Goal: Information Seeking & Learning: Learn about a topic

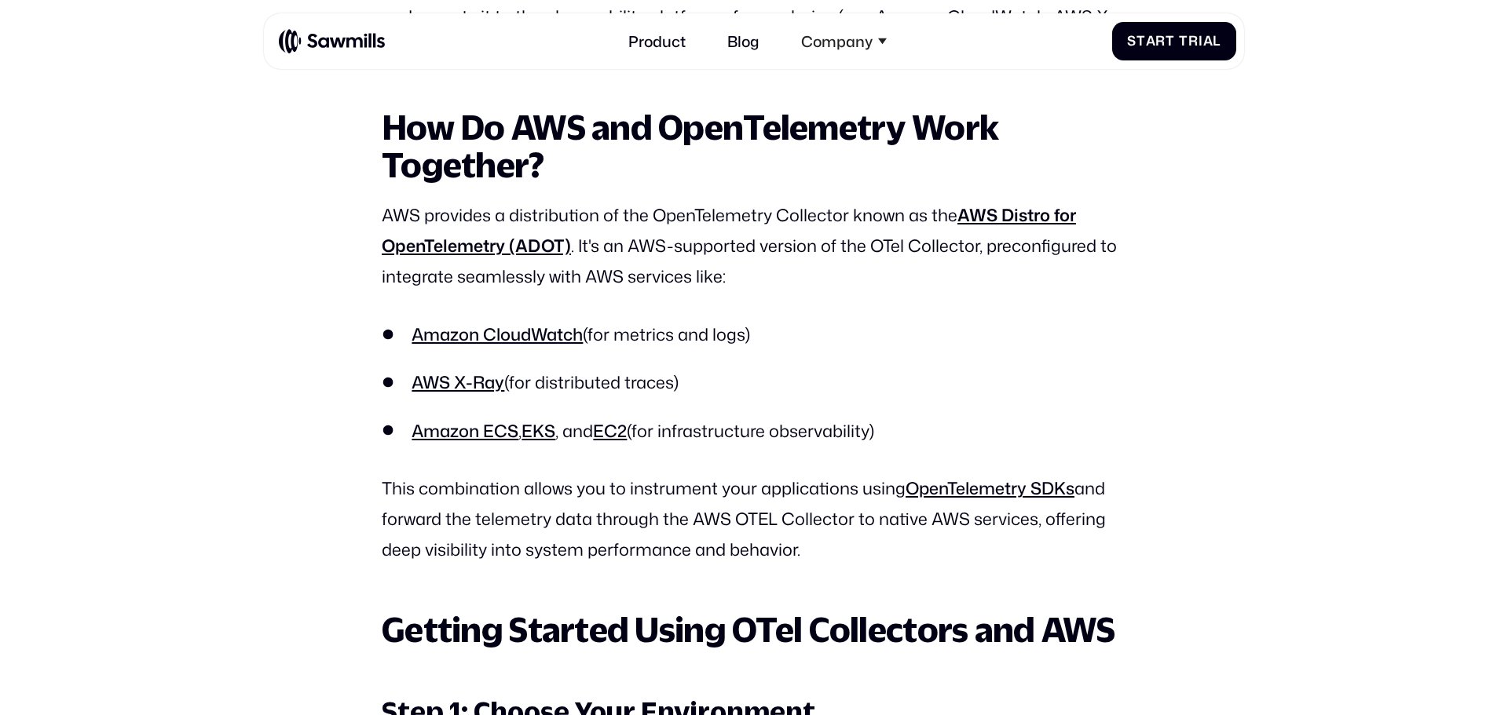
scroll to position [1849, 0]
click at [691, 527] on p "This combination allows you to instrument your applications using OpenTelemetry…" at bounding box center [754, 519] width 744 height 92
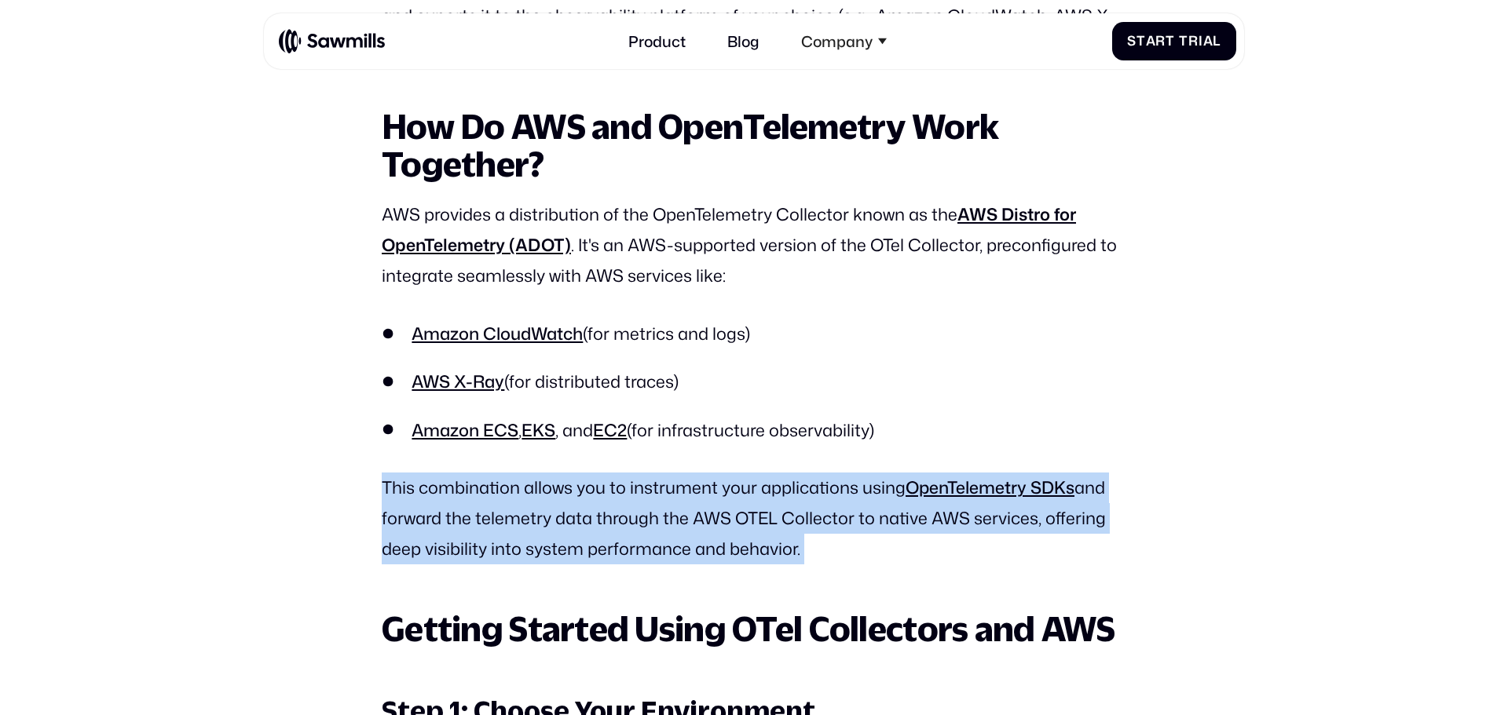
click at [691, 527] on p "This combination allows you to instrument your applications using OpenTelemetry…" at bounding box center [754, 519] width 744 height 92
click at [637, 544] on p "This combination allows you to instrument your applications using OpenTelemetry…" at bounding box center [754, 519] width 744 height 92
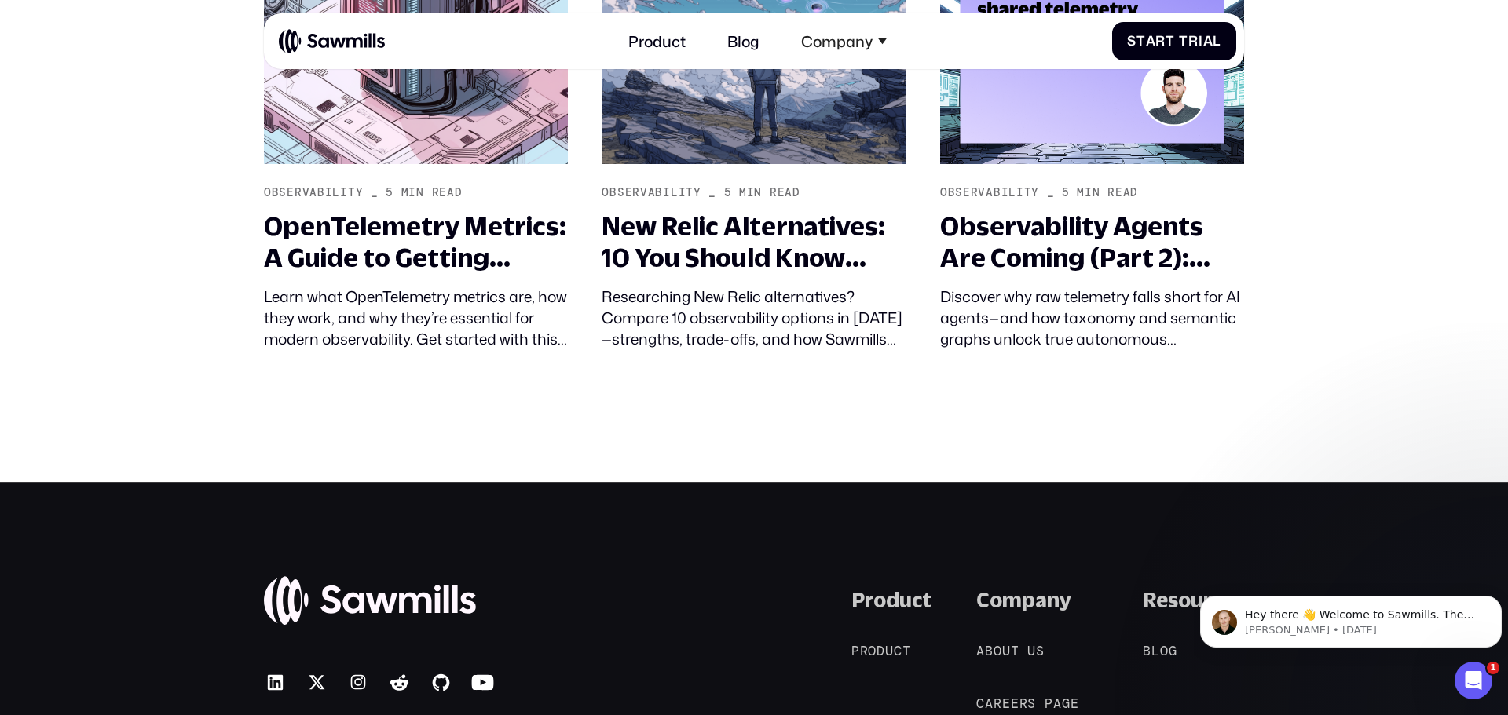
scroll to position [19155, 0]
drag, startPoint x: 1139, startPoint y: 236, endPoint x: 1383, endPoint y: 229, distance: 244.3
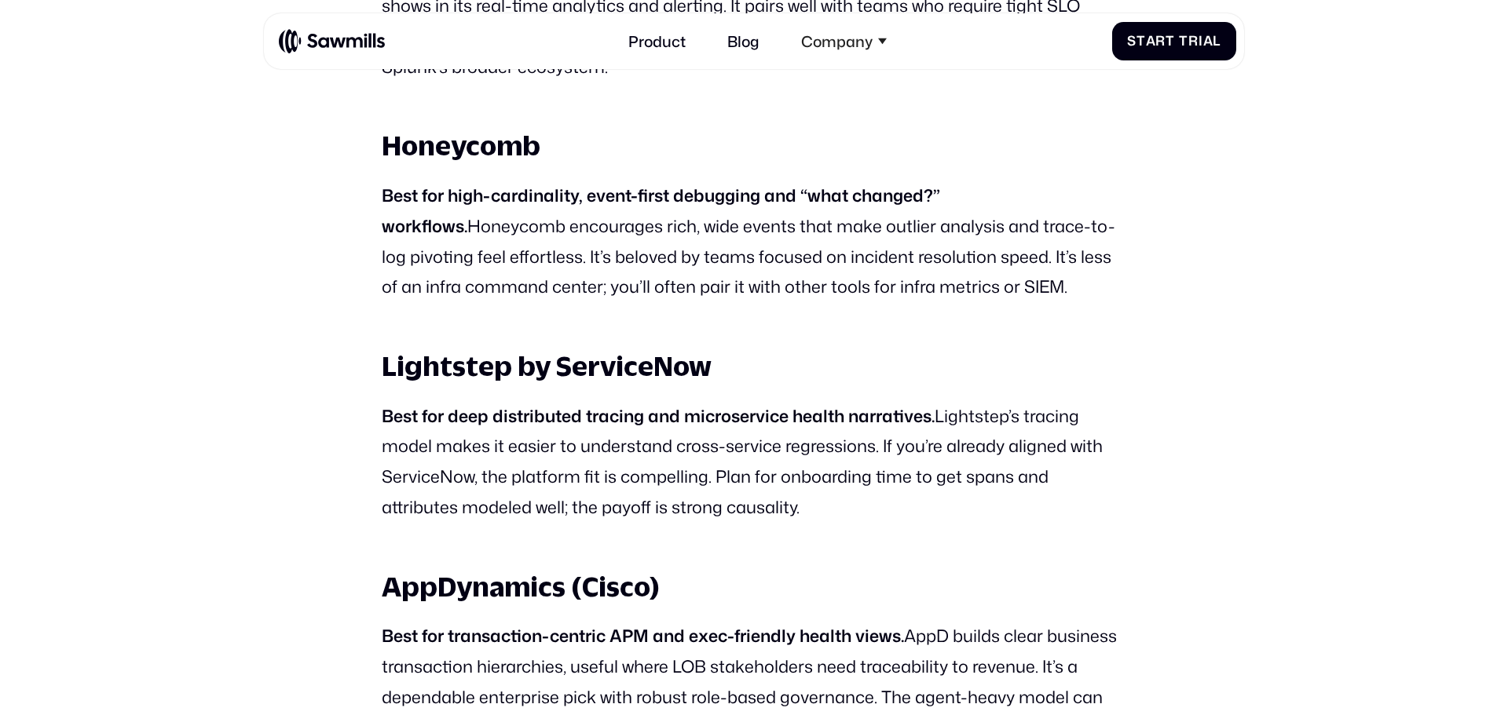
scroll to position [3683, 0]
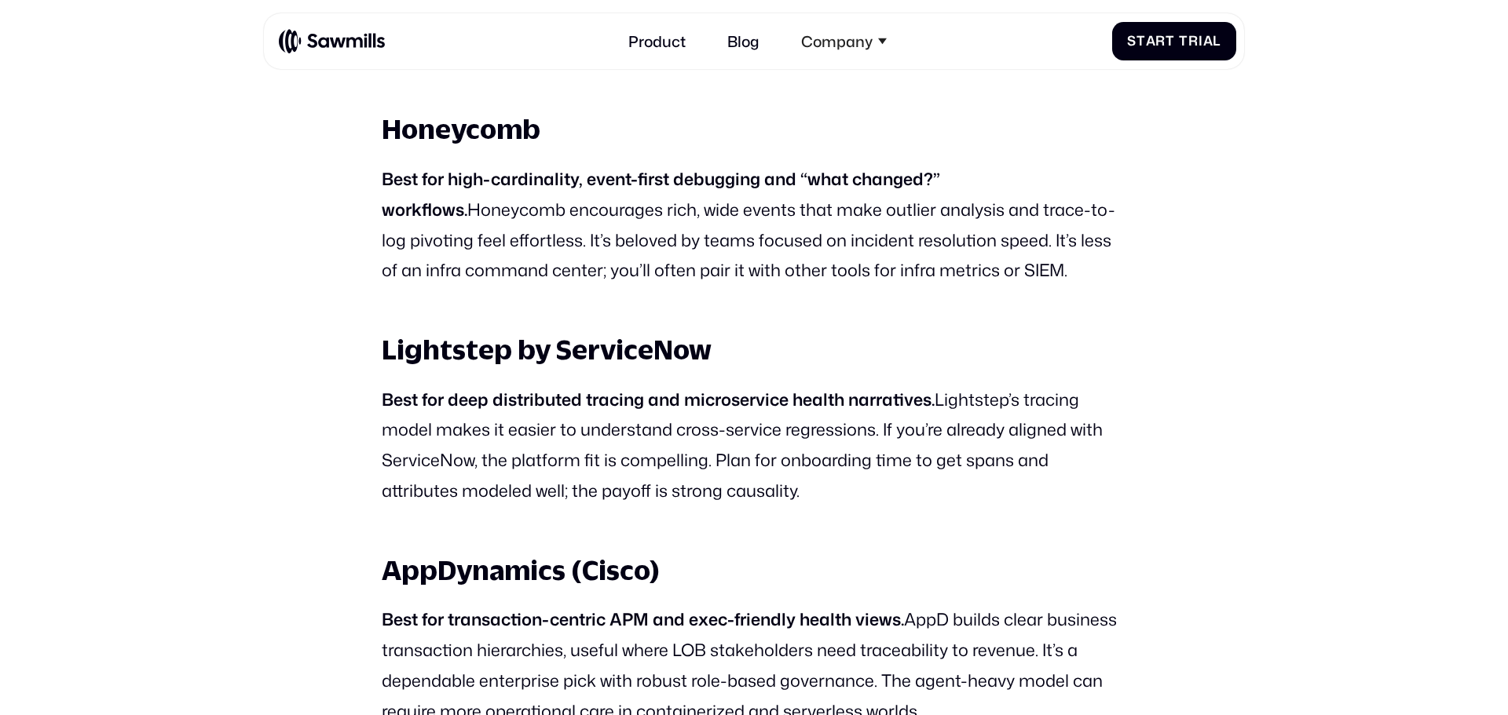
click at [720, 446] on p "Best for deep distributed tracing and microservice health narratives. Lightstep…" at bounding box center [754, 446] width 744 height 122
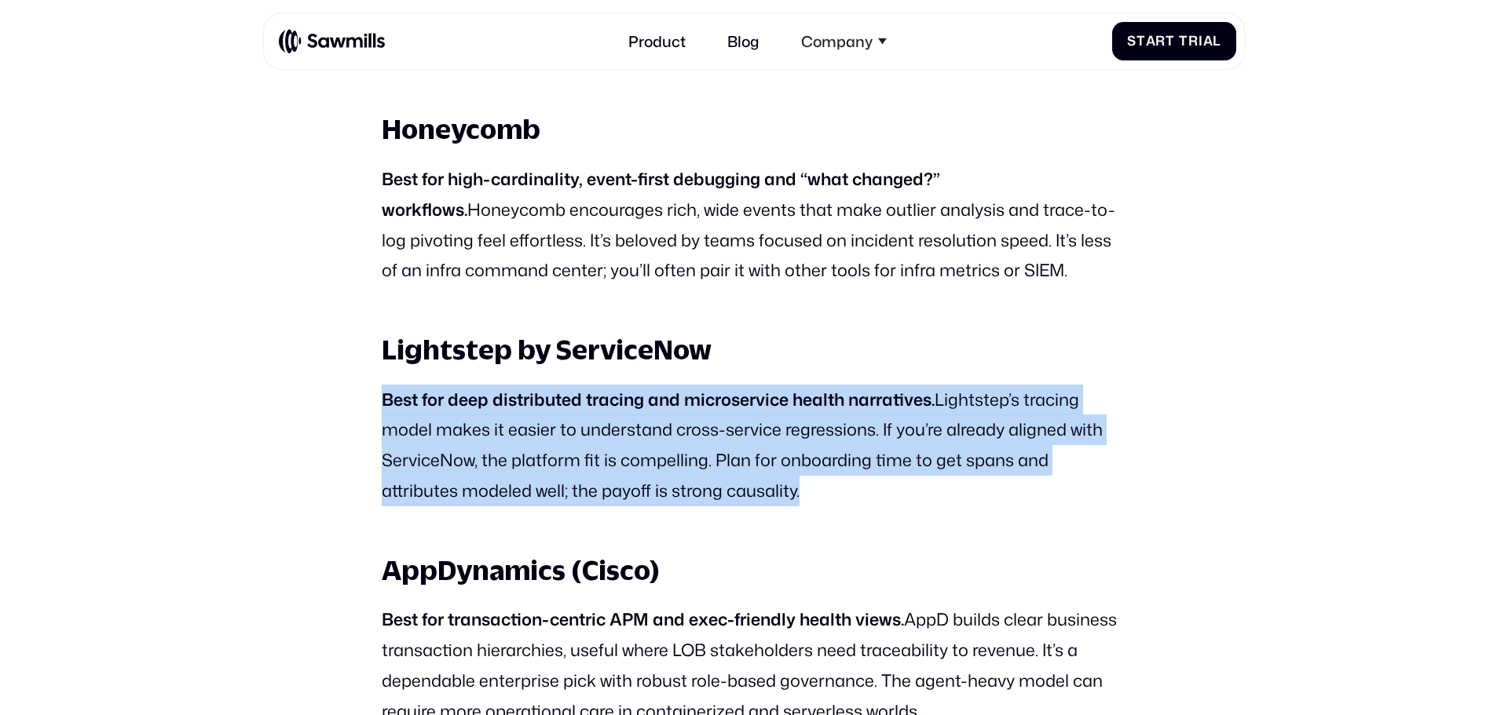
click at [720, 446] on p "Best for deep distributed tracing and microservice health narratives. Lightstep…" at bounding box center [754, 446] width 744 height 122
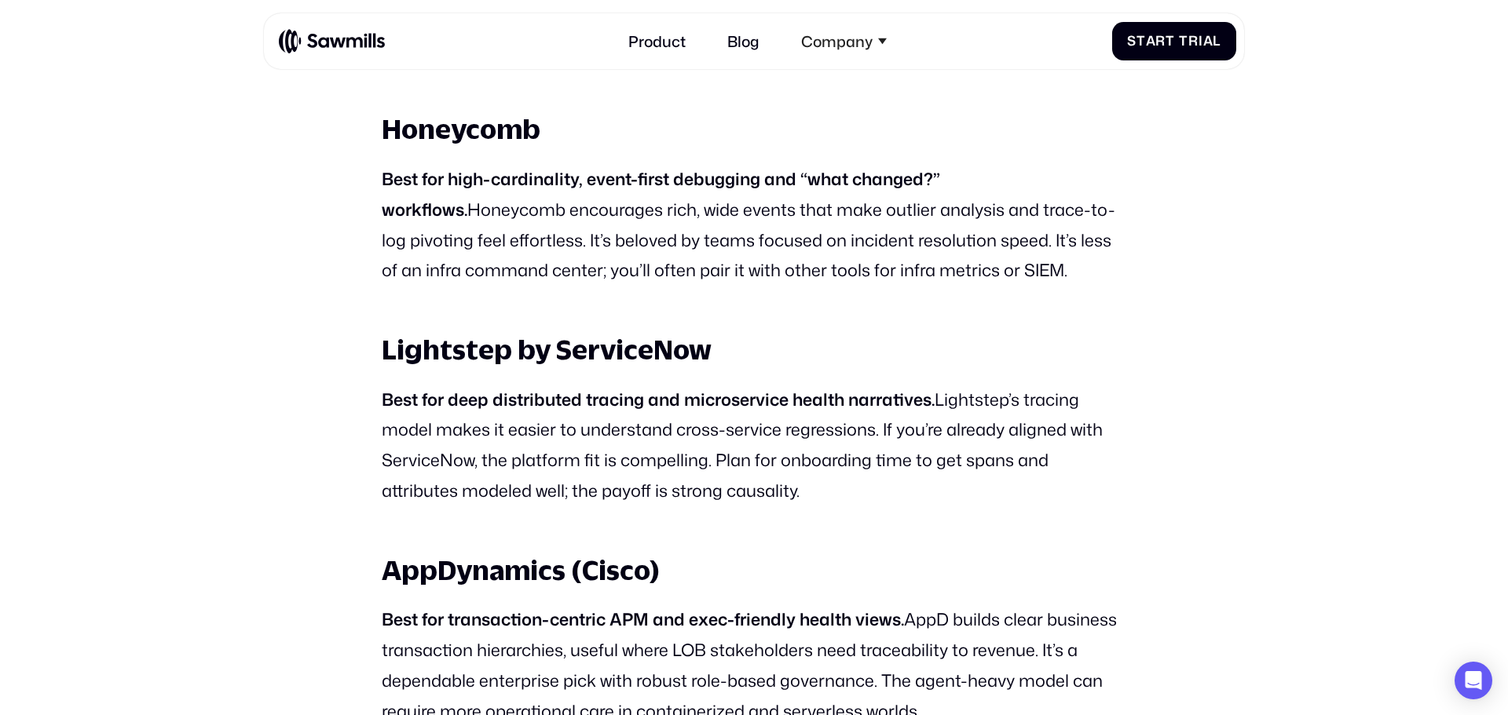
click at [720, 446] on p "Best for deep distributed tracing and microservice health narratives. Lightstep…" at bounding box center [754, 446] width 744 height 122
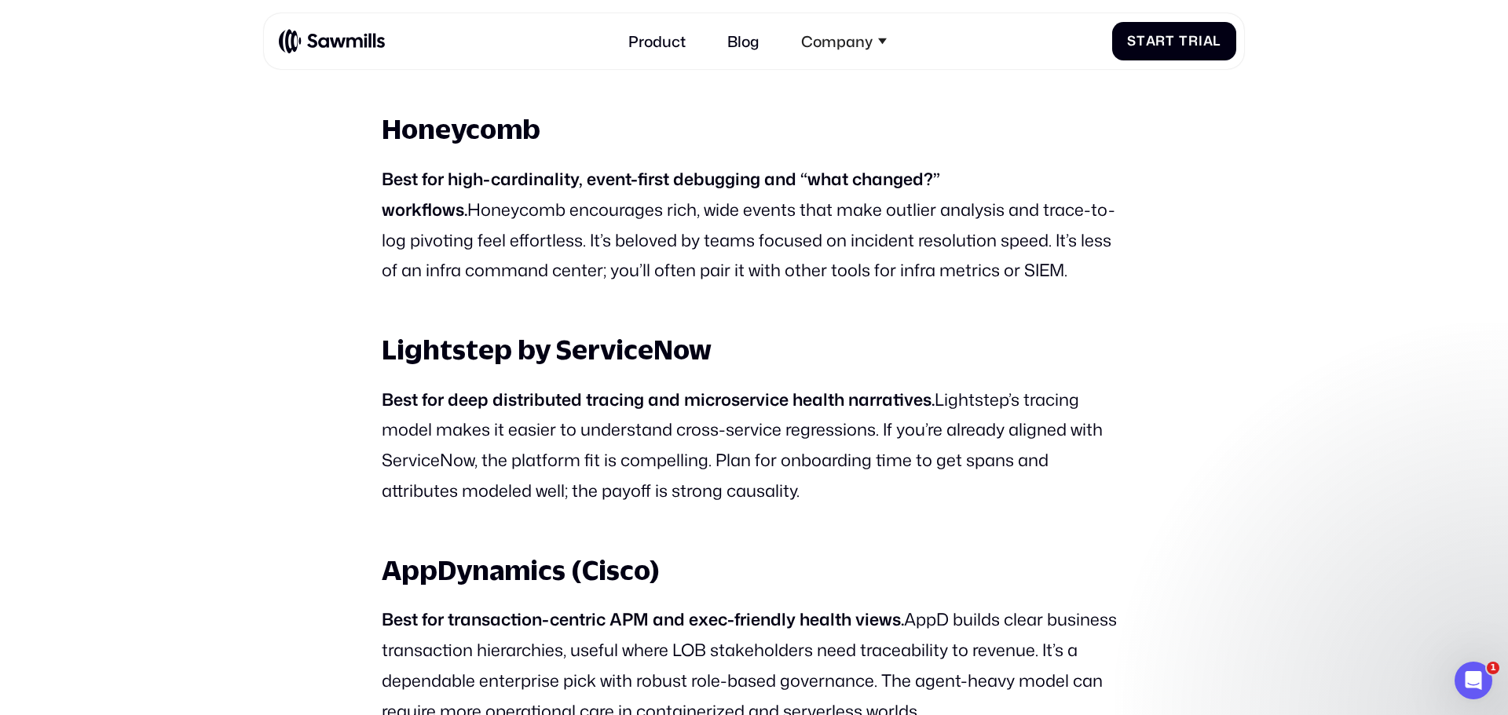
scroll to position [0, 0]
click at [720, 446] on p "Best for deep distributed tracing and microservice health narratives. Lightstep…" at bounding box center [754, 446] width 744 height 122
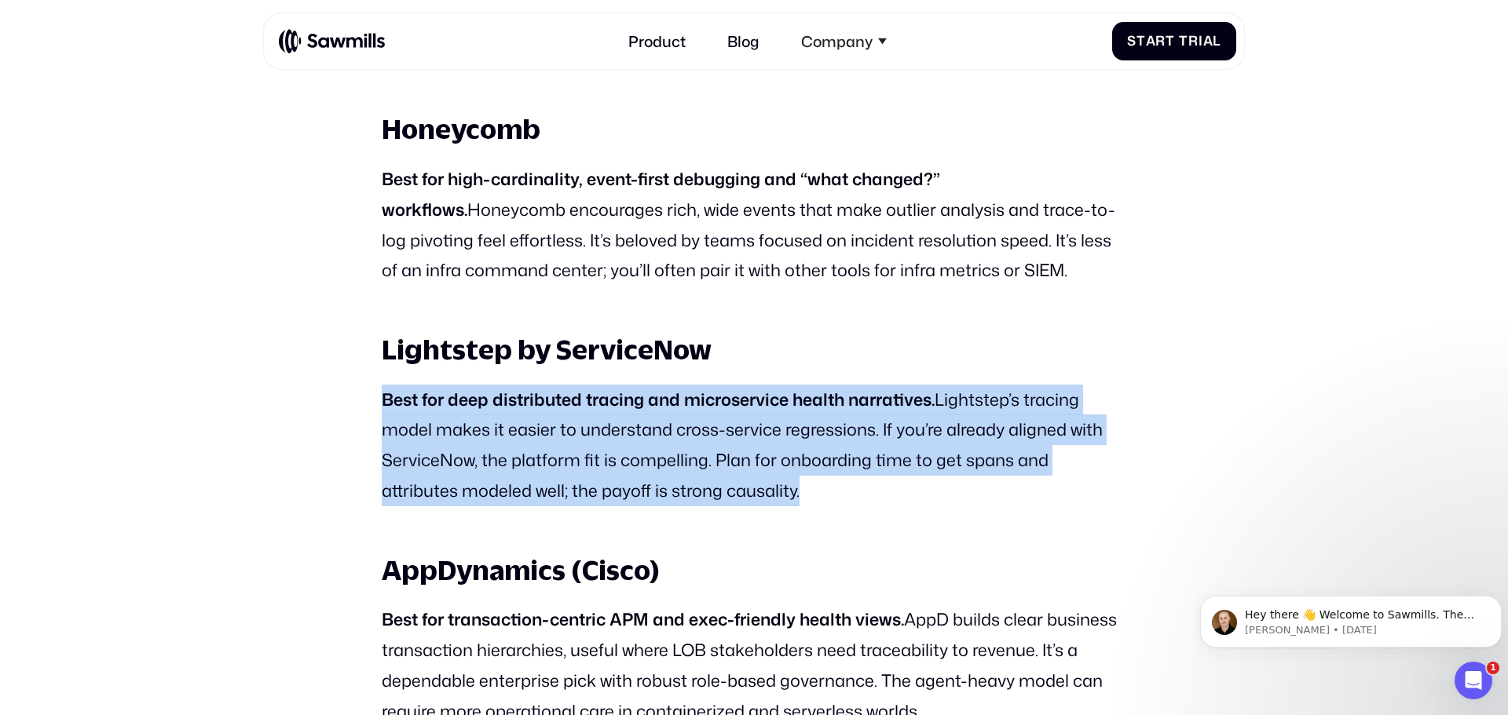
click at [720, 446] on p "Best for deep distributed tracing and microservice health narratives. Lightstep…" at bounding box center [754, 446] width 744 height 122
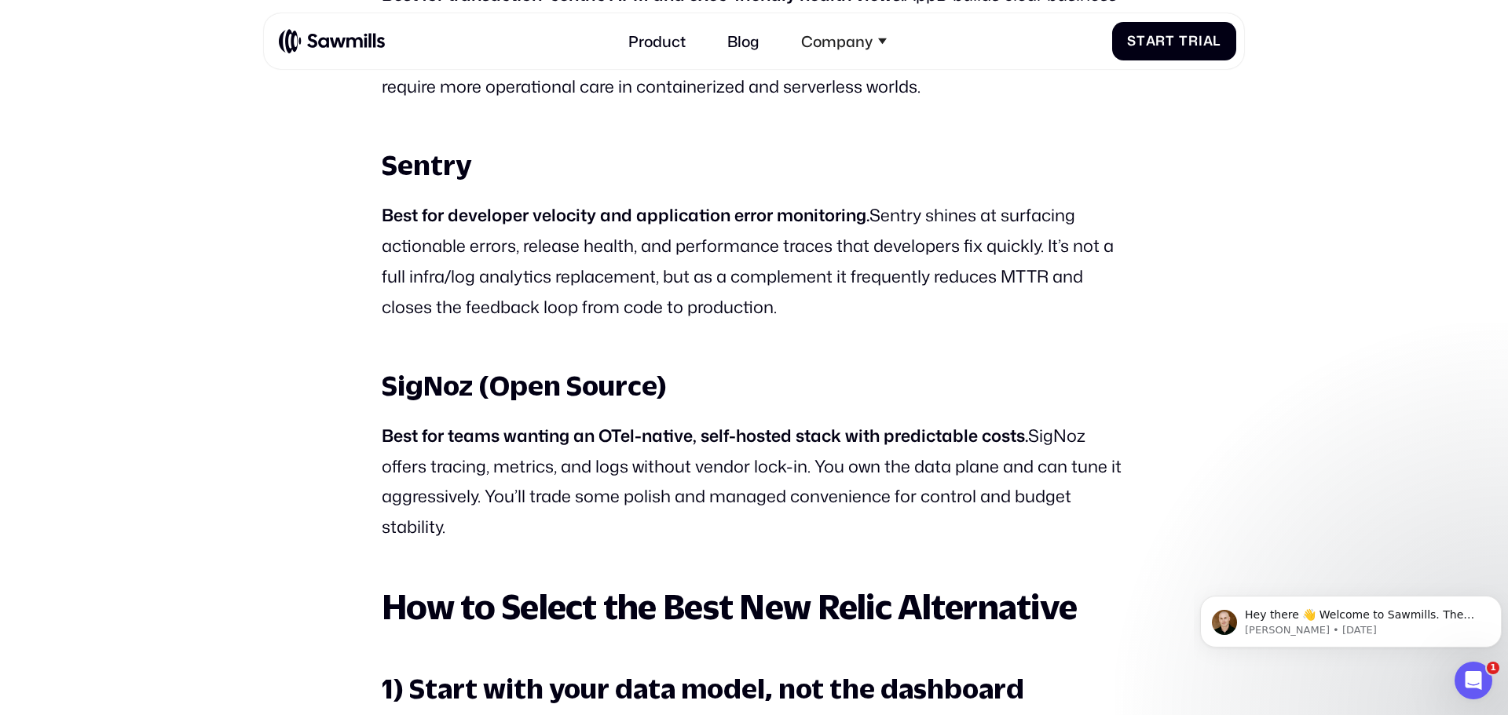
scroll to position [4327, 0]
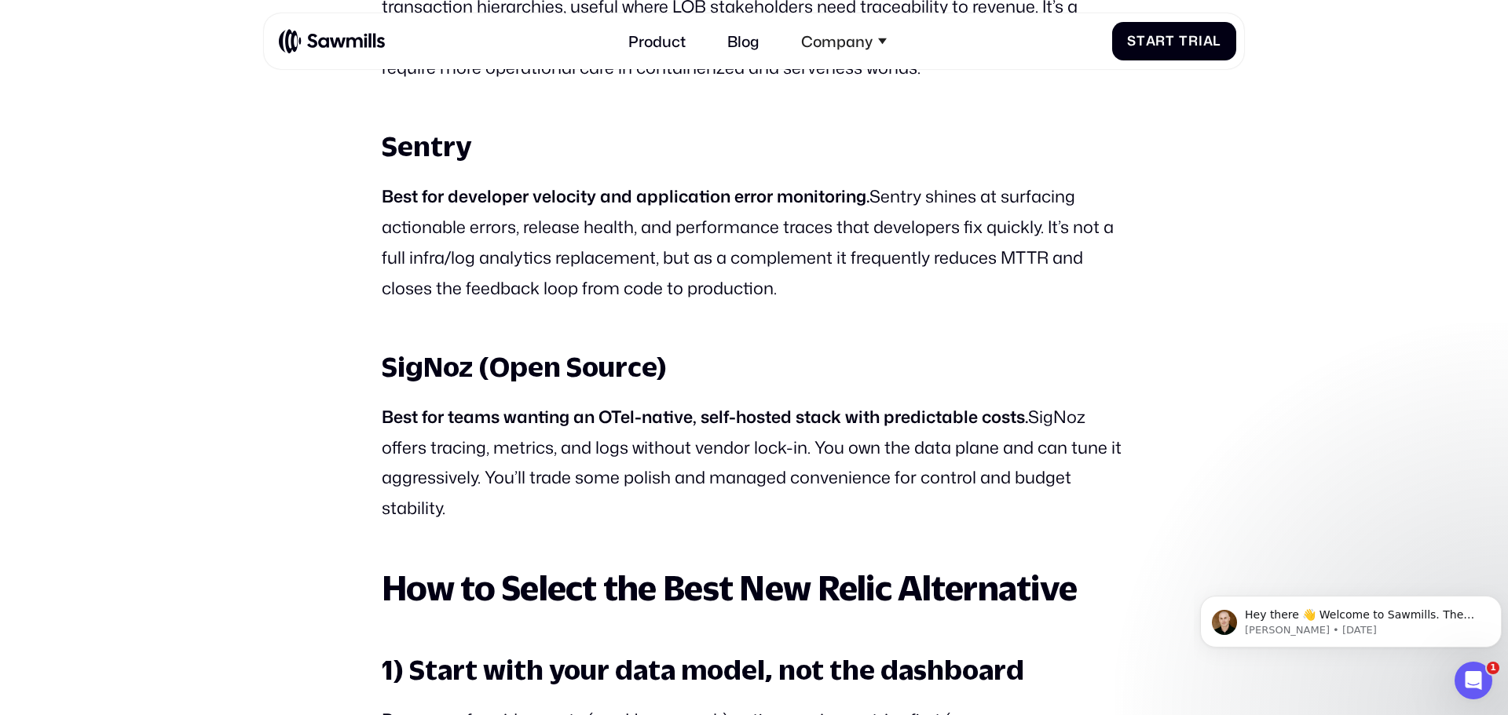
click at [720, 429] on strong "Best for teams wanting an OTel-native, self-hosted stack with predictable costs." at bounding box center [705, 416] width 646 height 24
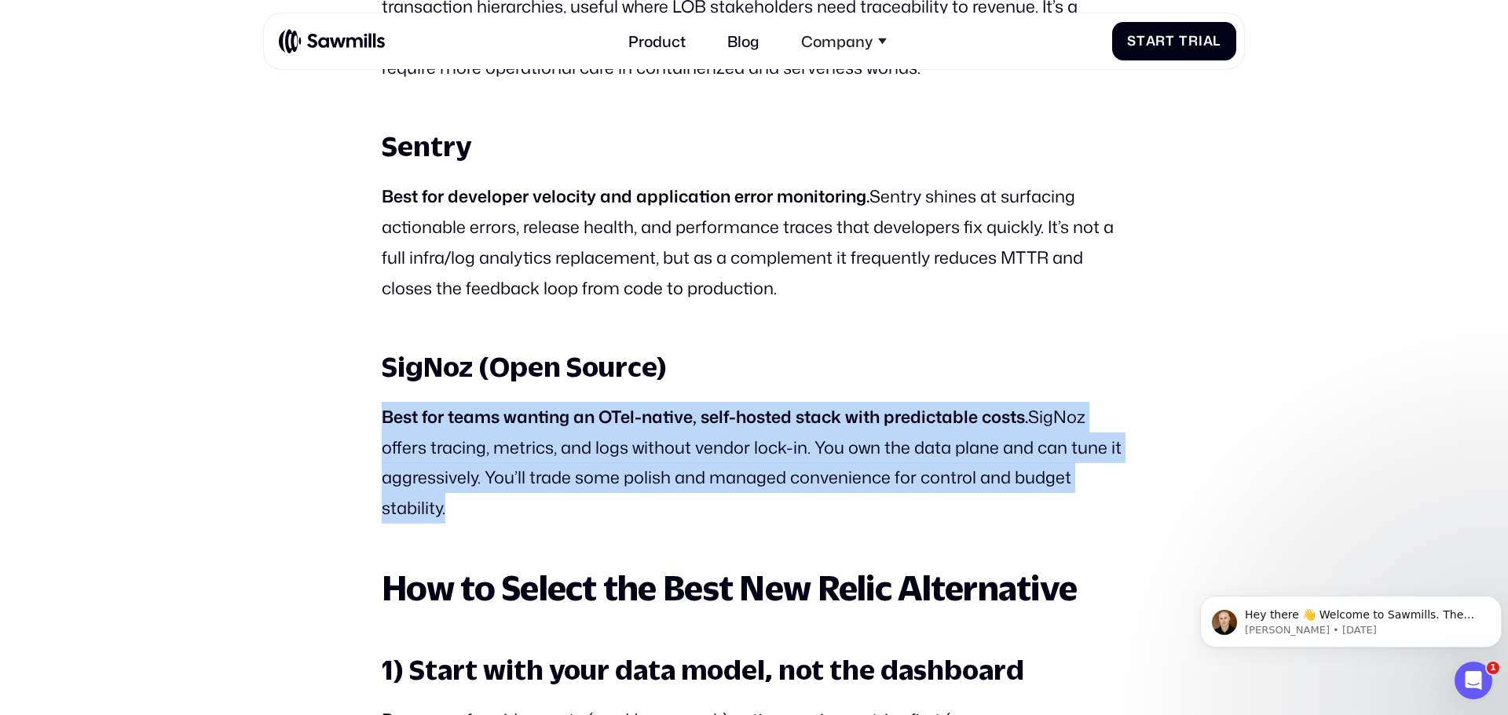
click at [720, 429] on strong "Best for teams wanting an OTel-native, self-hosted stack with predictable costs." at bounding box center [705, 416] width 646 height 24
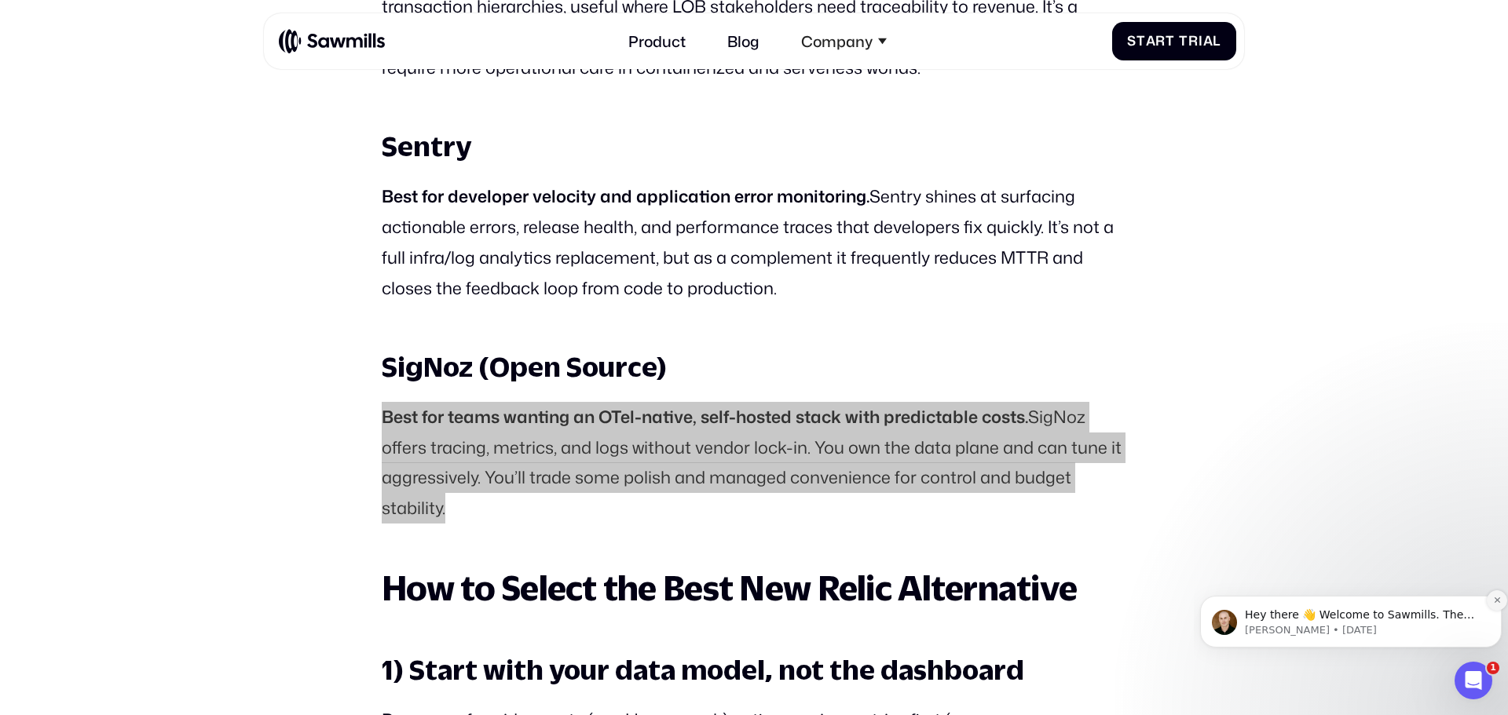
click at [1497, 599] on icon "Dismiss notification" at bounding box center [1497, 600] width 9 height 9
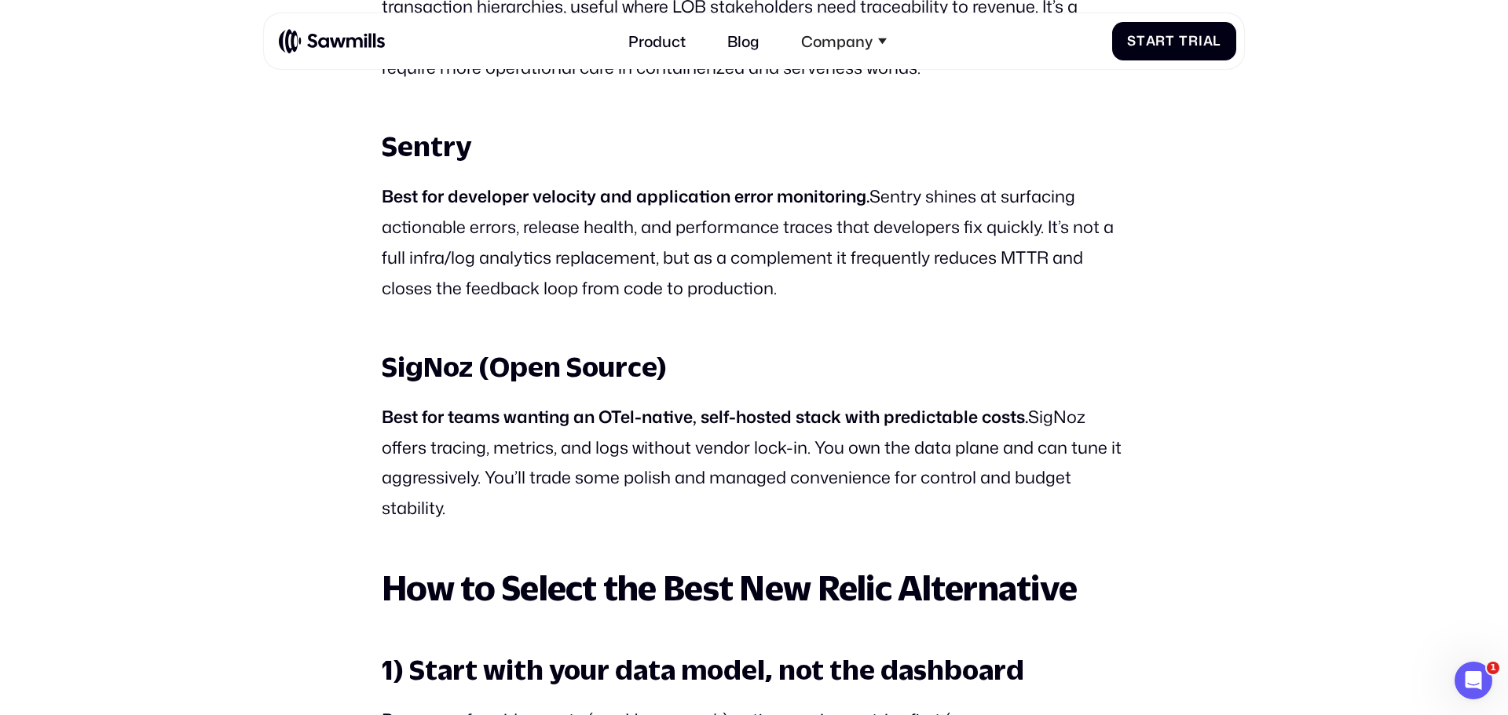
click at [747, 303] on p "Best for developer velocity and application error monitoring. Sentry shines at …" at bounding box center [754, 242] width 744 height 122
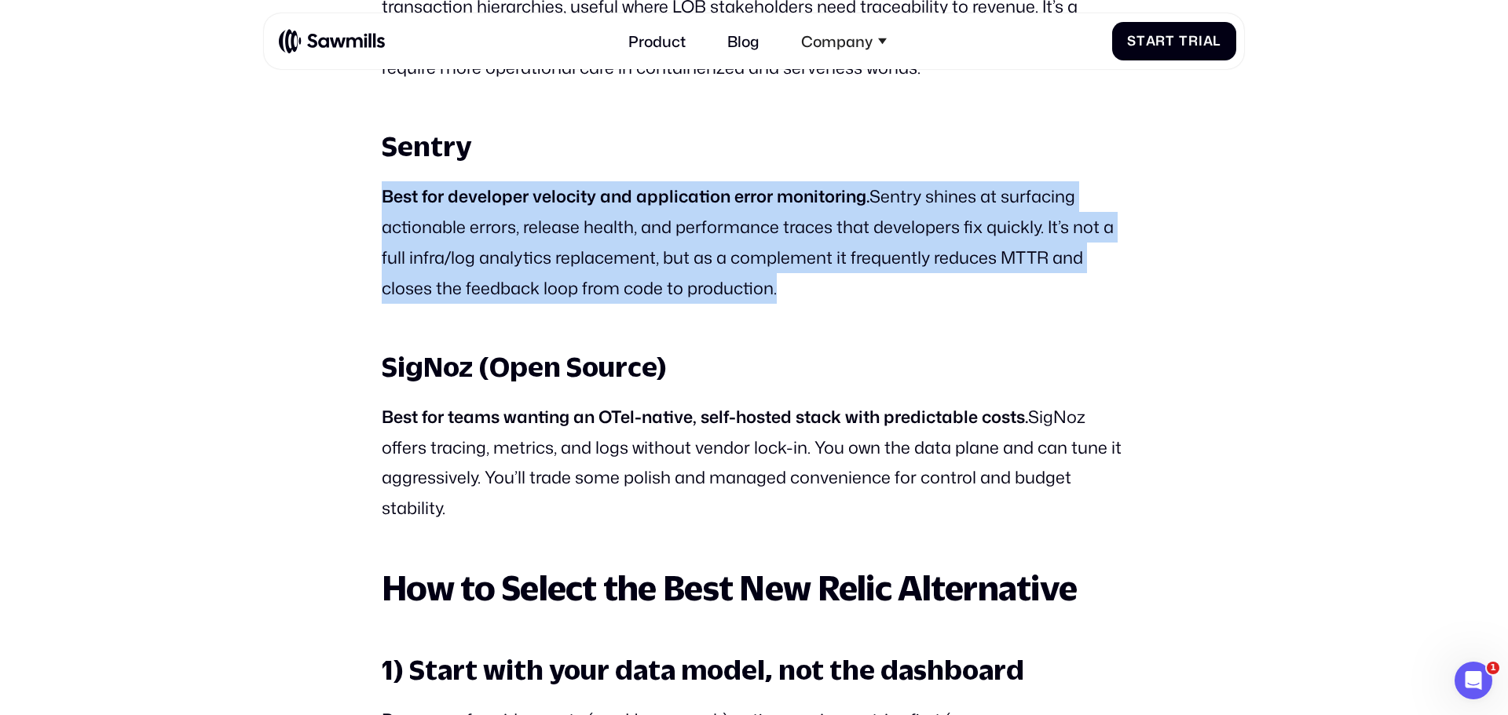
click at [747, 303] on p "Best for developer velocity and application error monitoring. Sentry shines at …" at bounding box center [754, 242] width 744 height 122
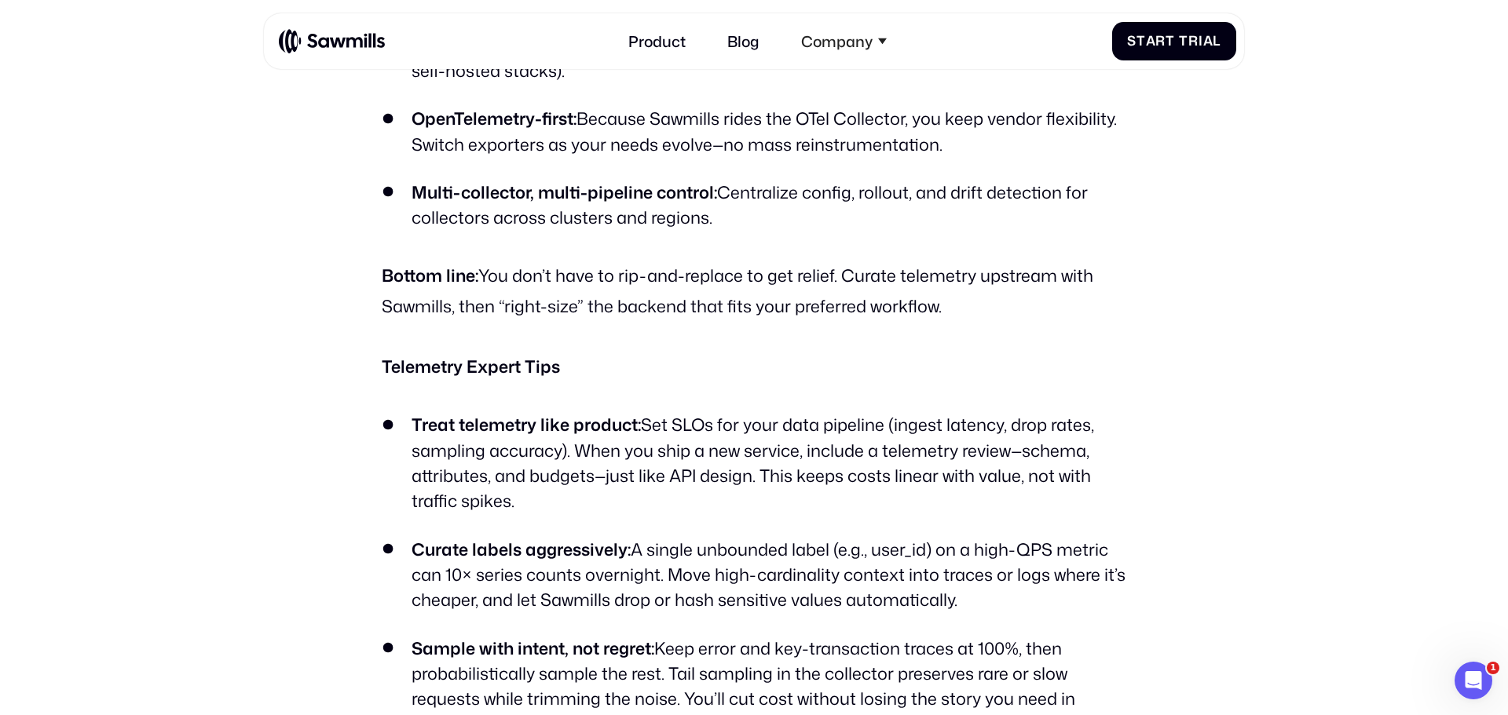
scroll to position [6413, 0]
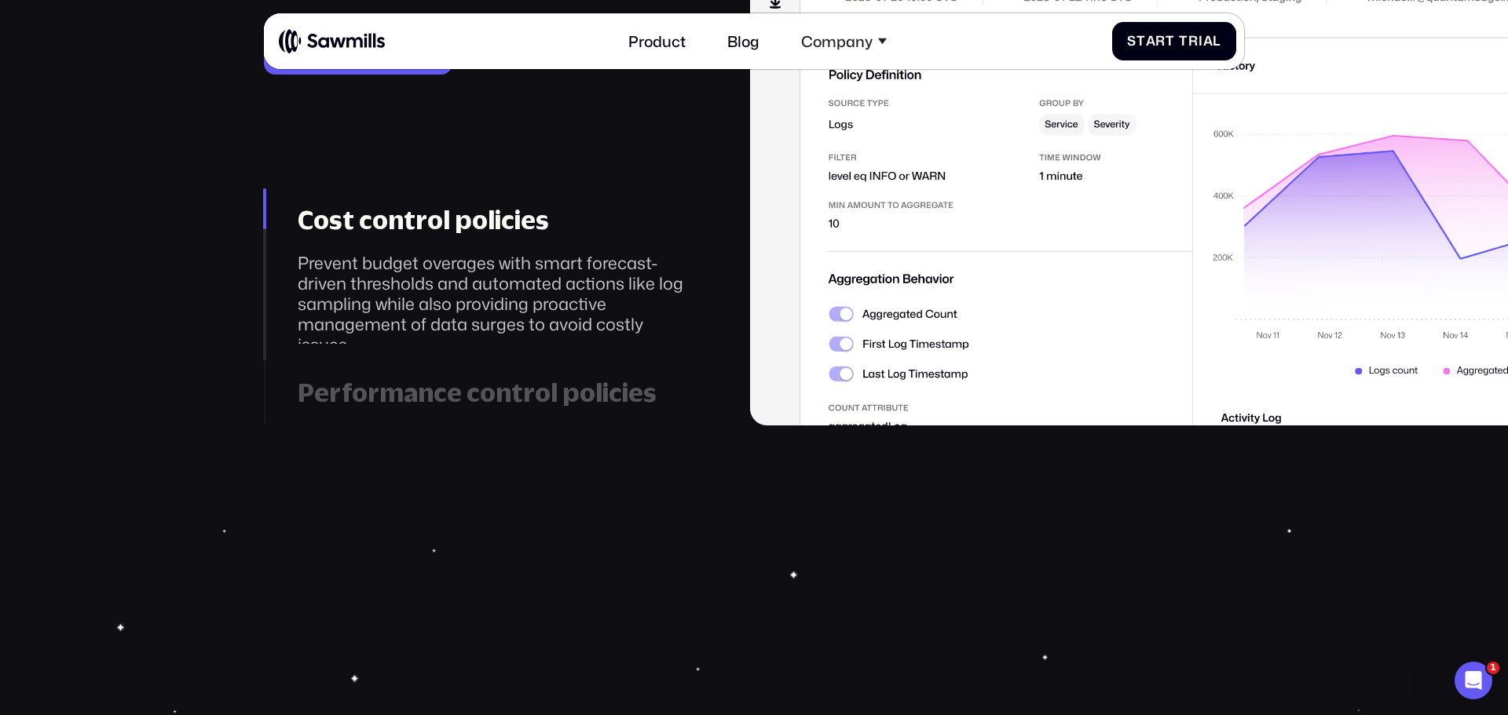
scroll to position [3059, 0]
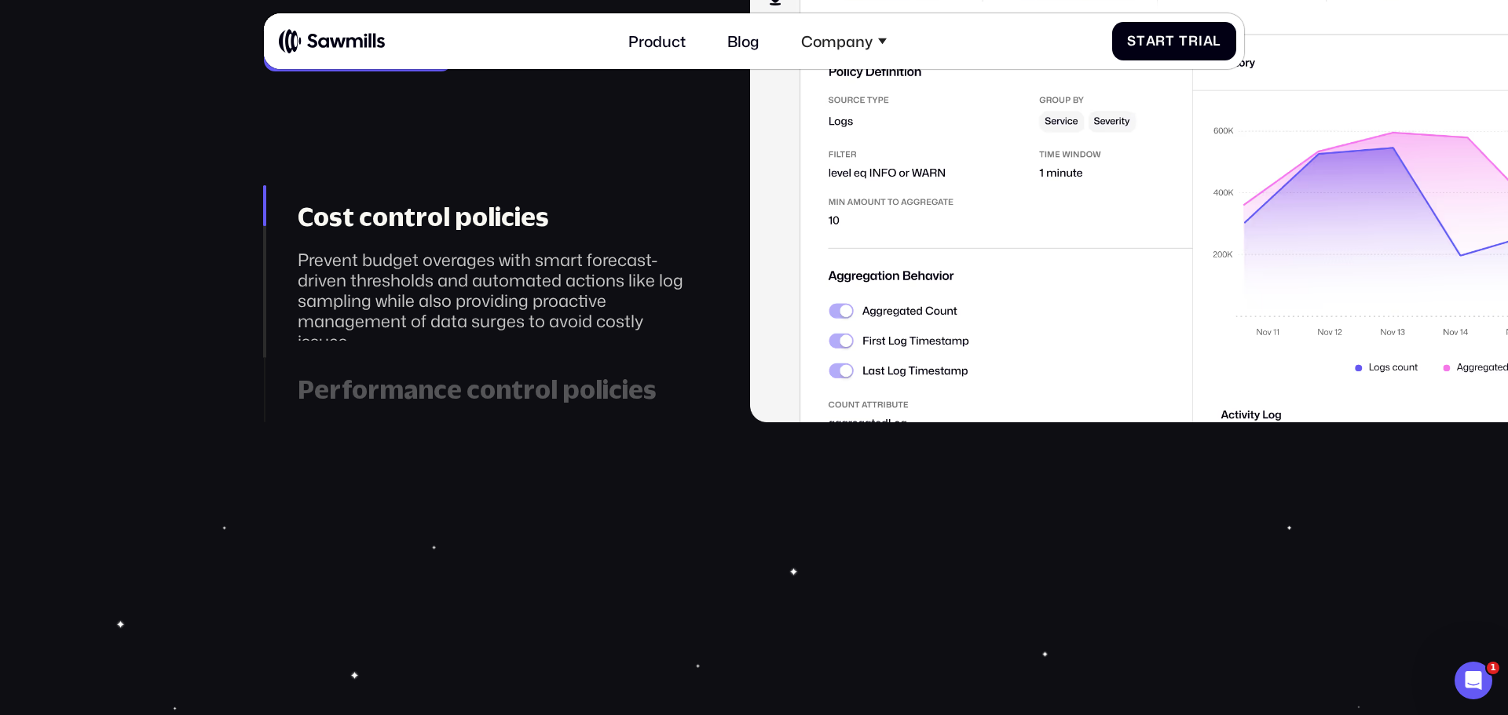
click at [605, 399] on div "Performance control policies" at bounding box center [498, 390] width 400 height 31
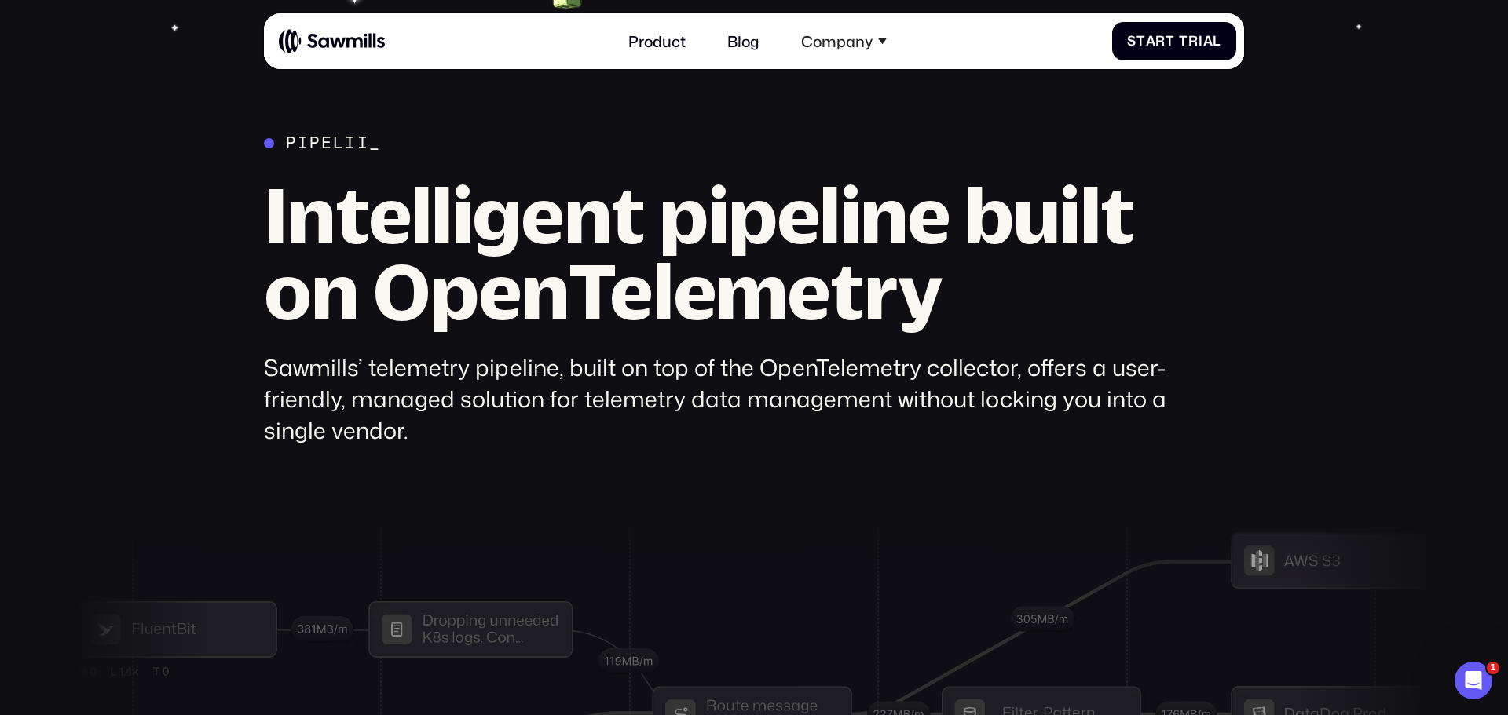
scroll to position [5340, 0]
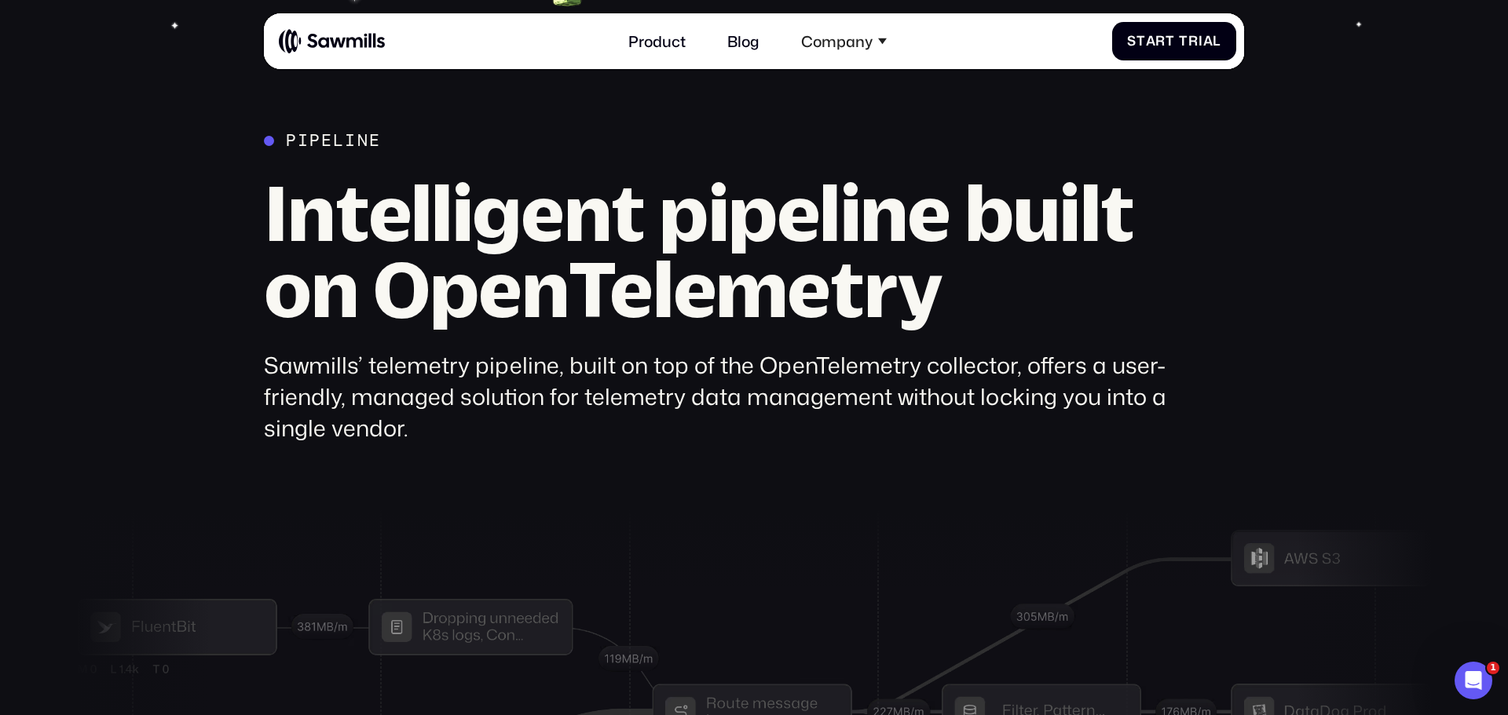
click at [739, 393] on div "Sawmills’ telemetry pipeline, built on top of the OpenTelemetry collector, offe…" at bounding box center [716, 396] width 905 height 95
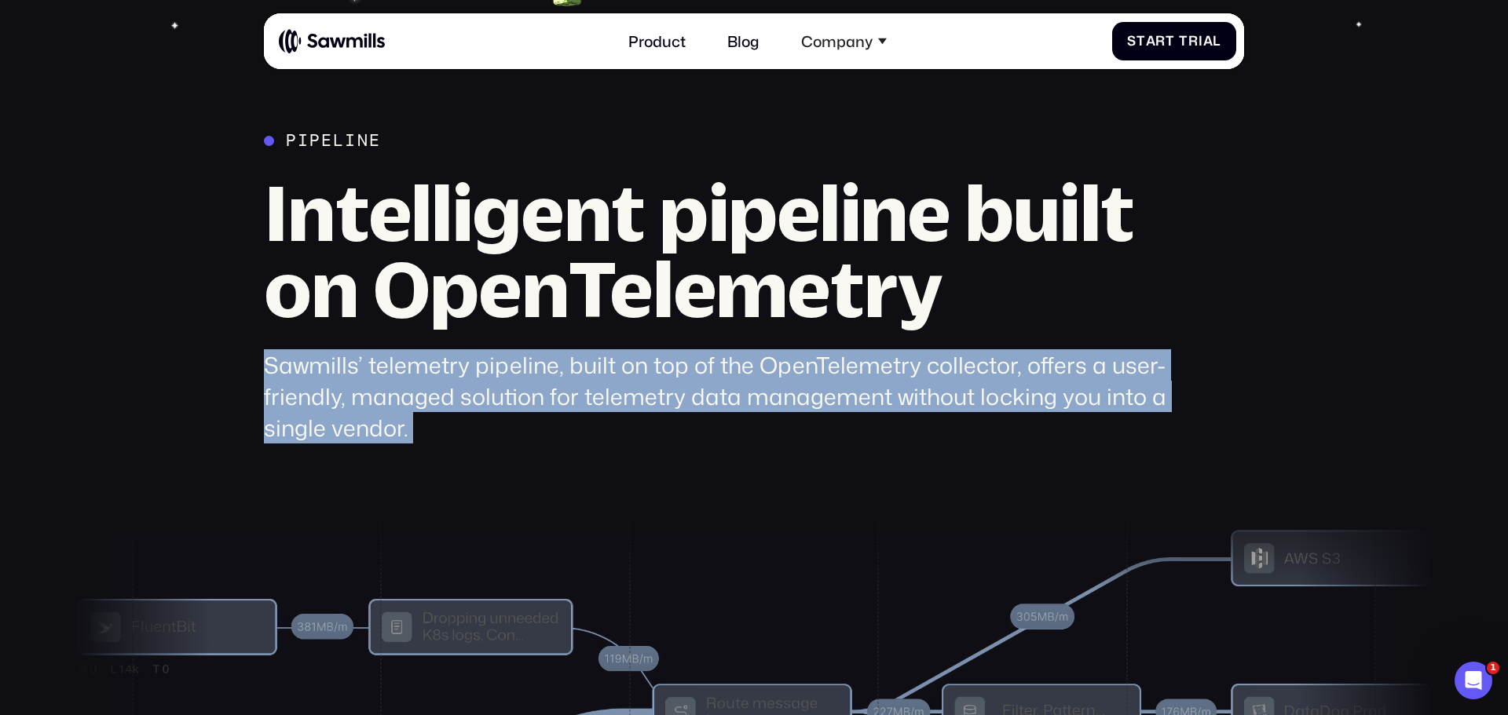
click at [739, 392] on div "Sawmills’ telemetry pipeline, built on top of the OpenTelemetry collector, offe…" at bounding box center [716, 396] width 905 height 95
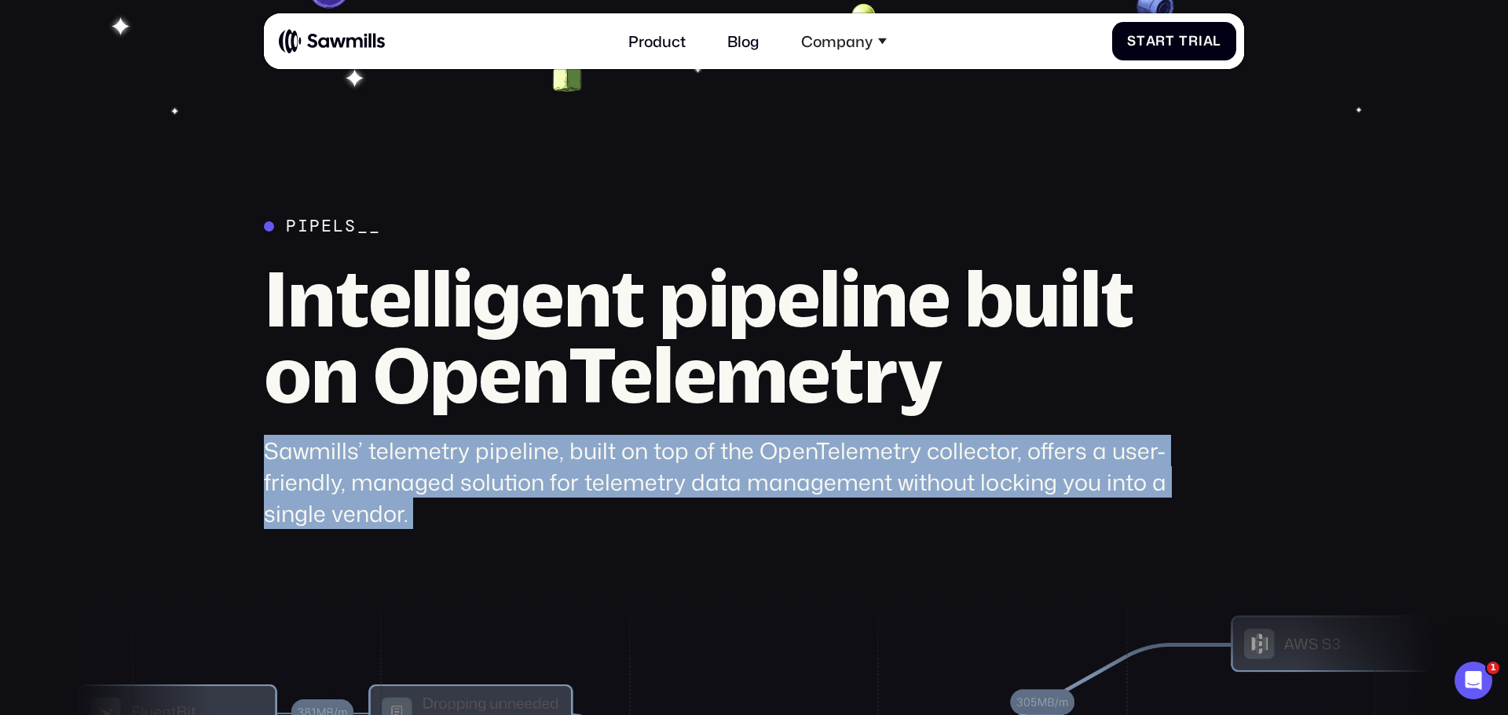
scroll to position [5253, 0]
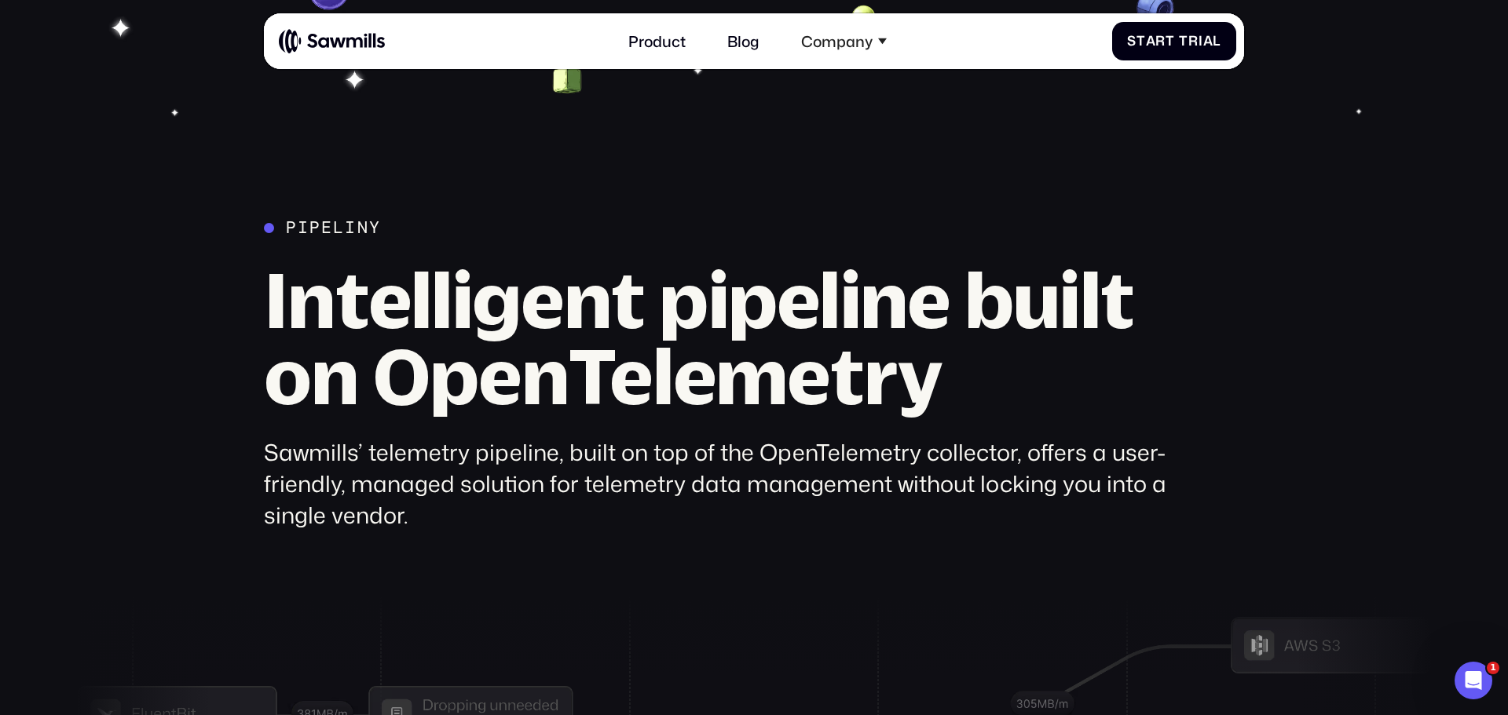
click at [739, 391] on h2 "Intelligent pipeline built on OpenTelemetry" at bounding box center [716, 337] width 905 height 152
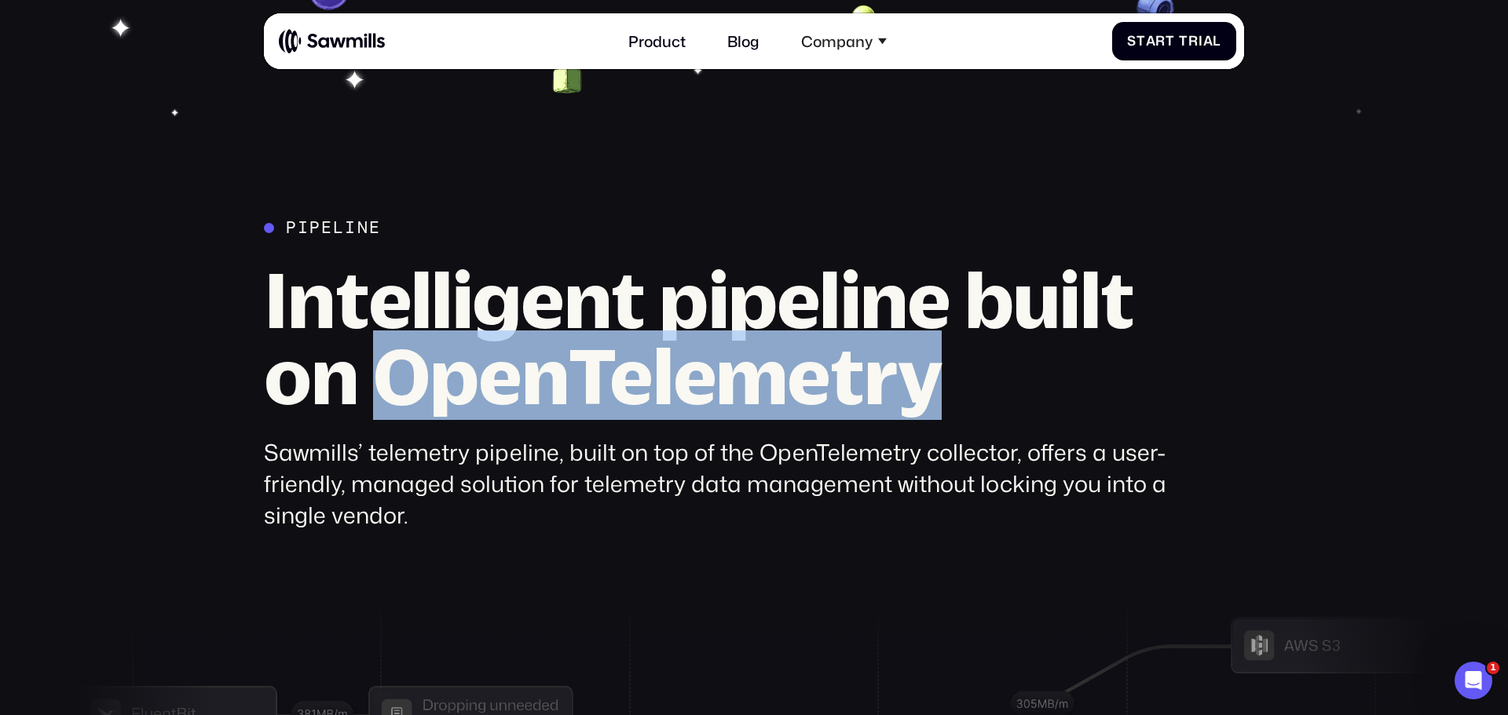
click at [739, 391] on h2 "Intelligent pipeline built on OpenTelemetry" at bounding box center [716, 337] width 905 height 152
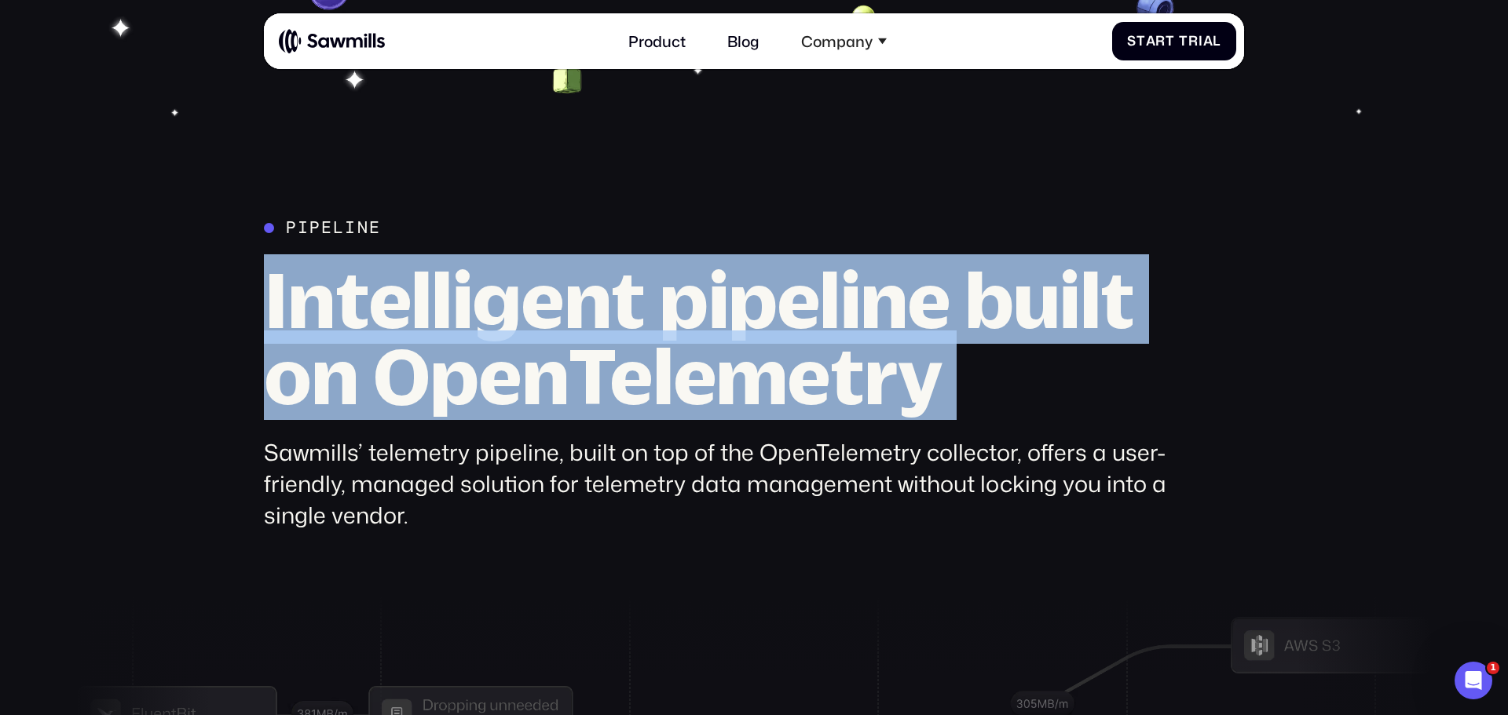
click at [739, 391] on h2 "Intelligent pipeline built on OpenTelemetry" at bounding box center [716, 337] width 905 height 152
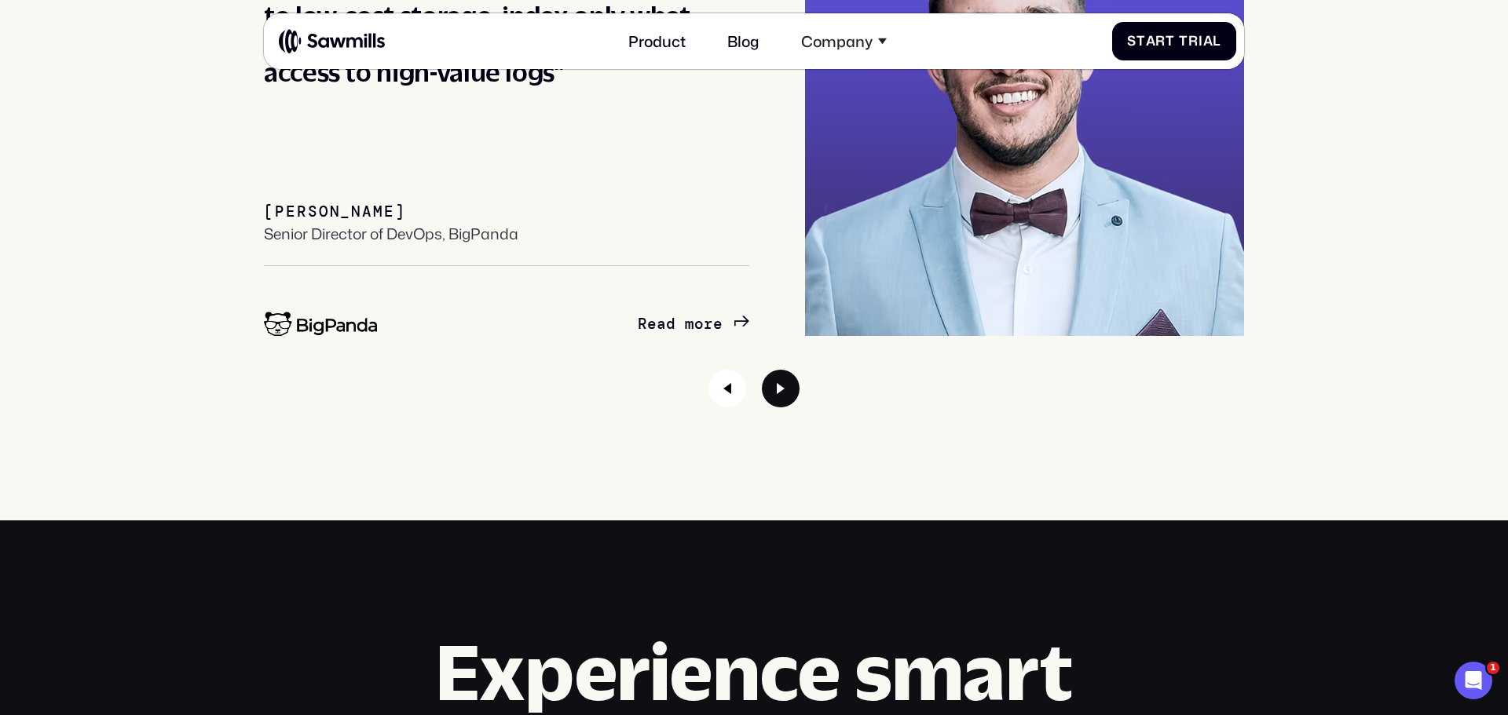
scroll to position [7281, 0]
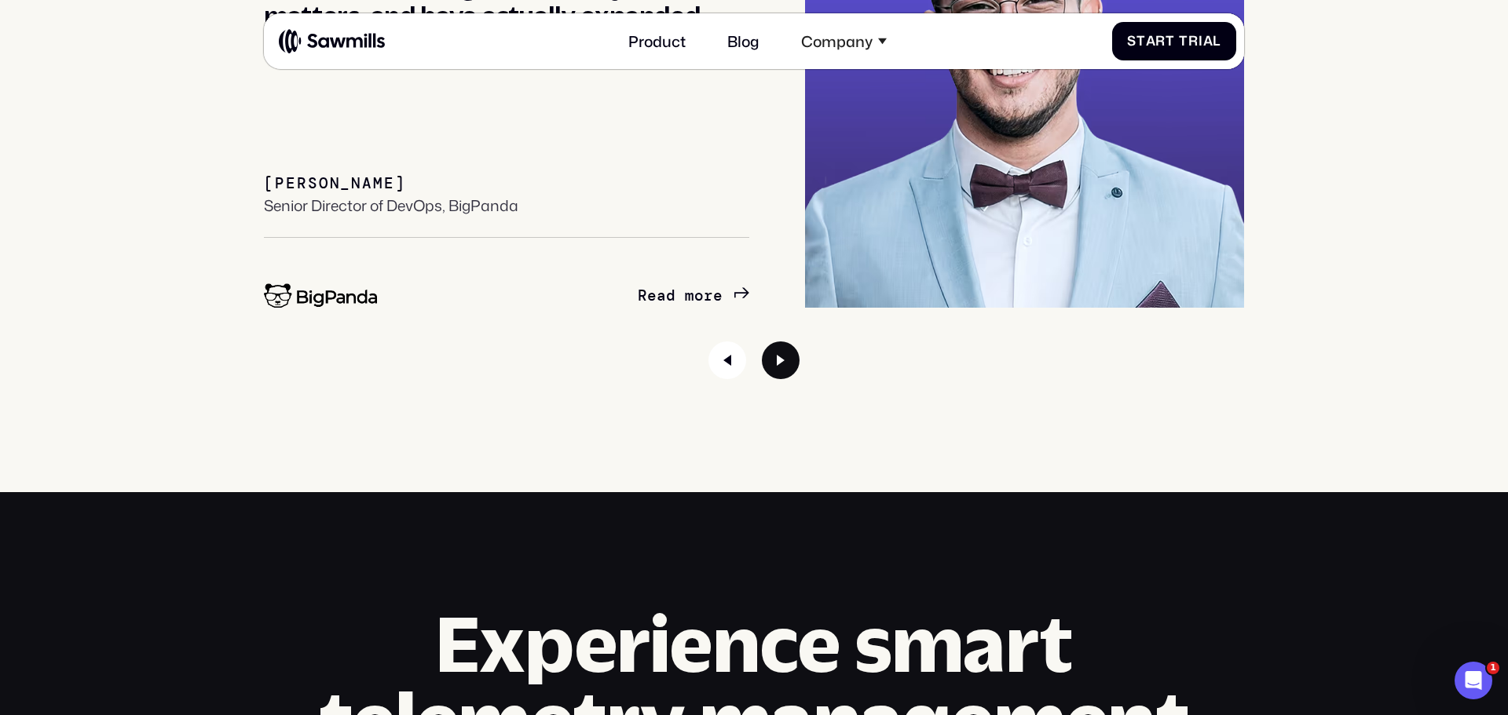
click at [795, 372] on icon "Next slide" at bounding box center [781, 361] width 38 height 38
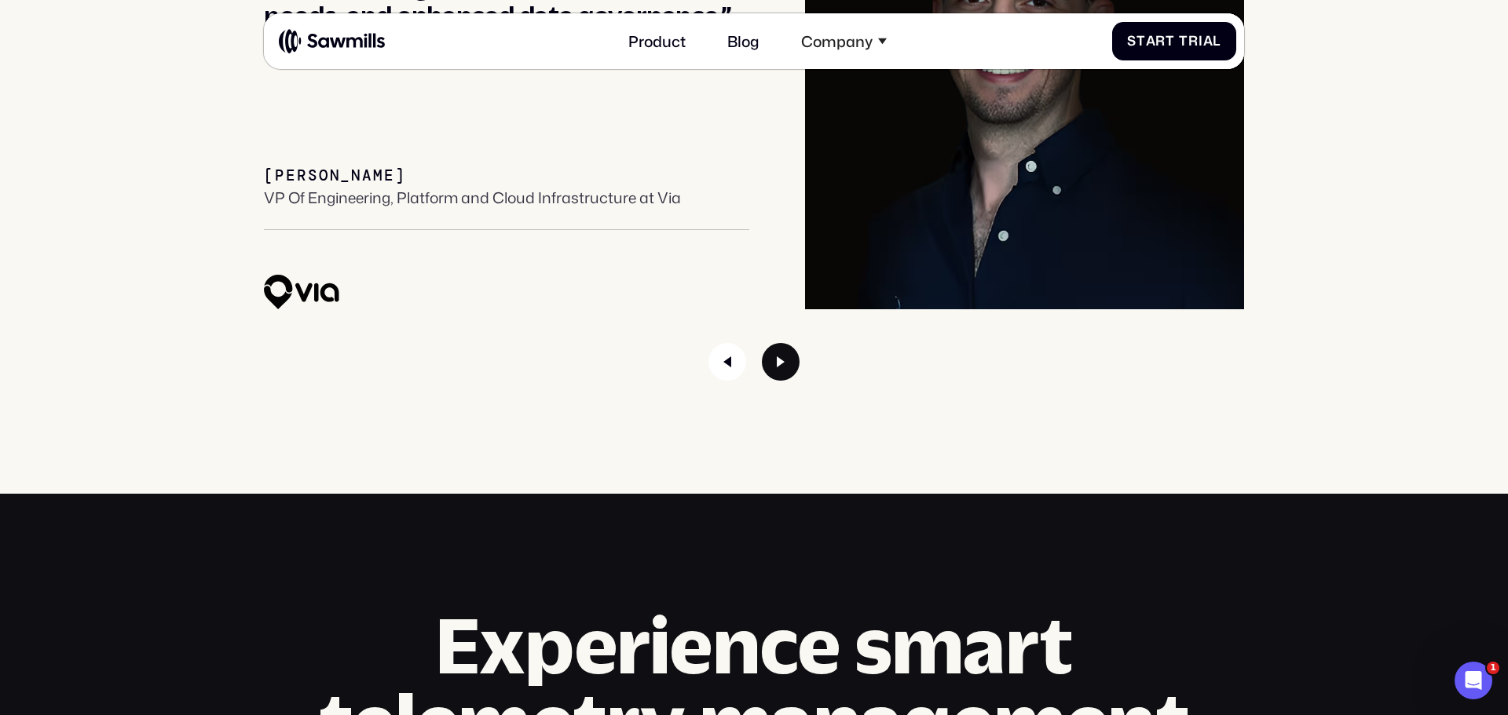
click at [795, 372] on icon "Next slide" at bounding box center [781, 362] width 38 height 38
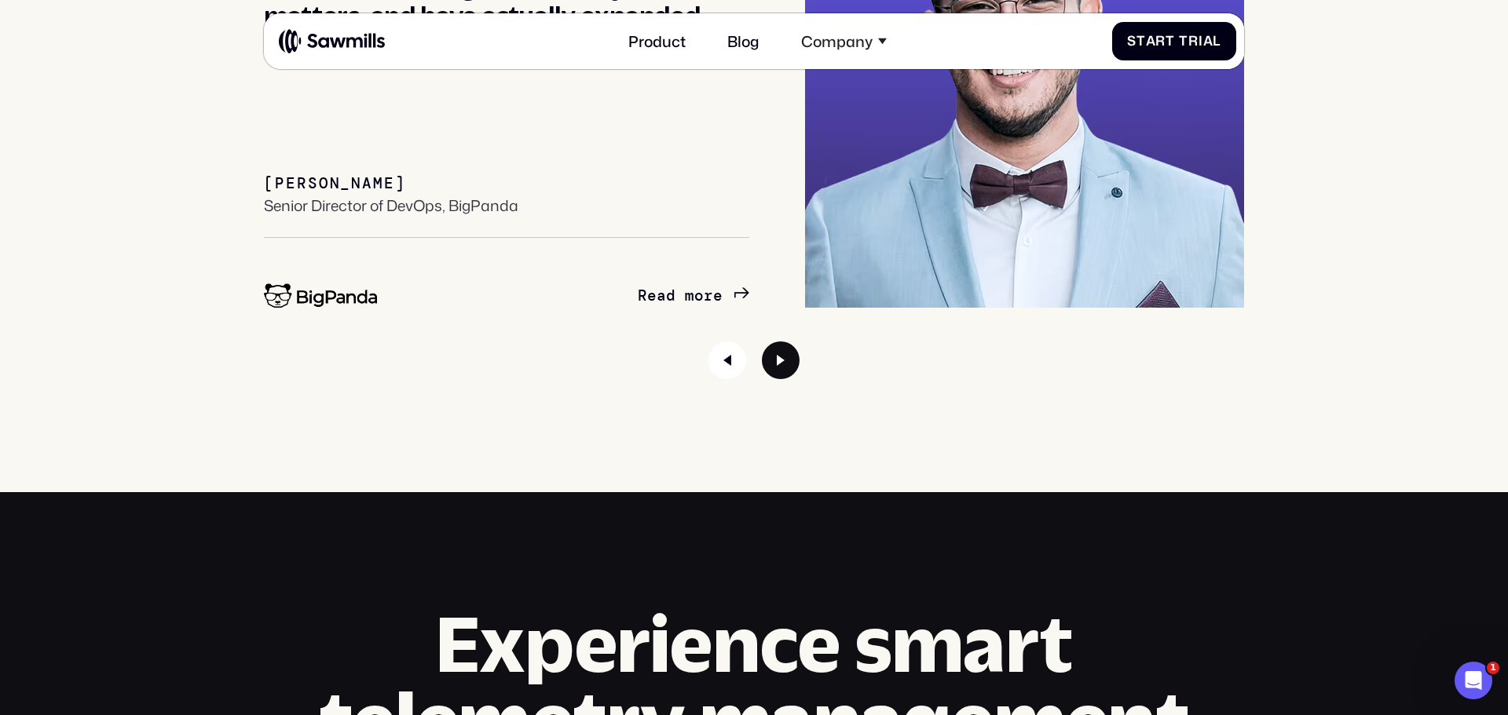
click at [795, 372] on icon "Next slide" at bounding box center [781, 361] width 38 height 38
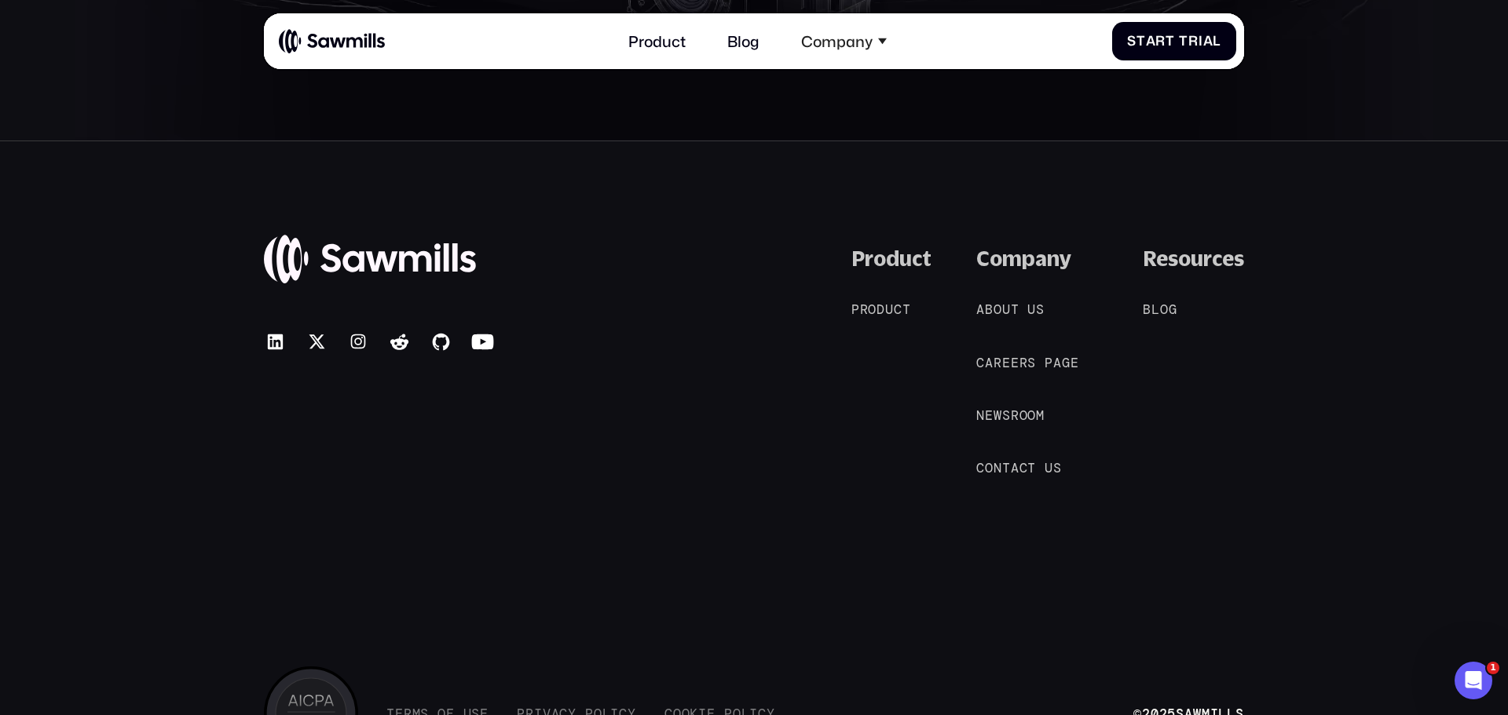
scroll to position [8471, 0]
click at [439, 340] on icon at bounding box center [441, 339] width 23 height 23
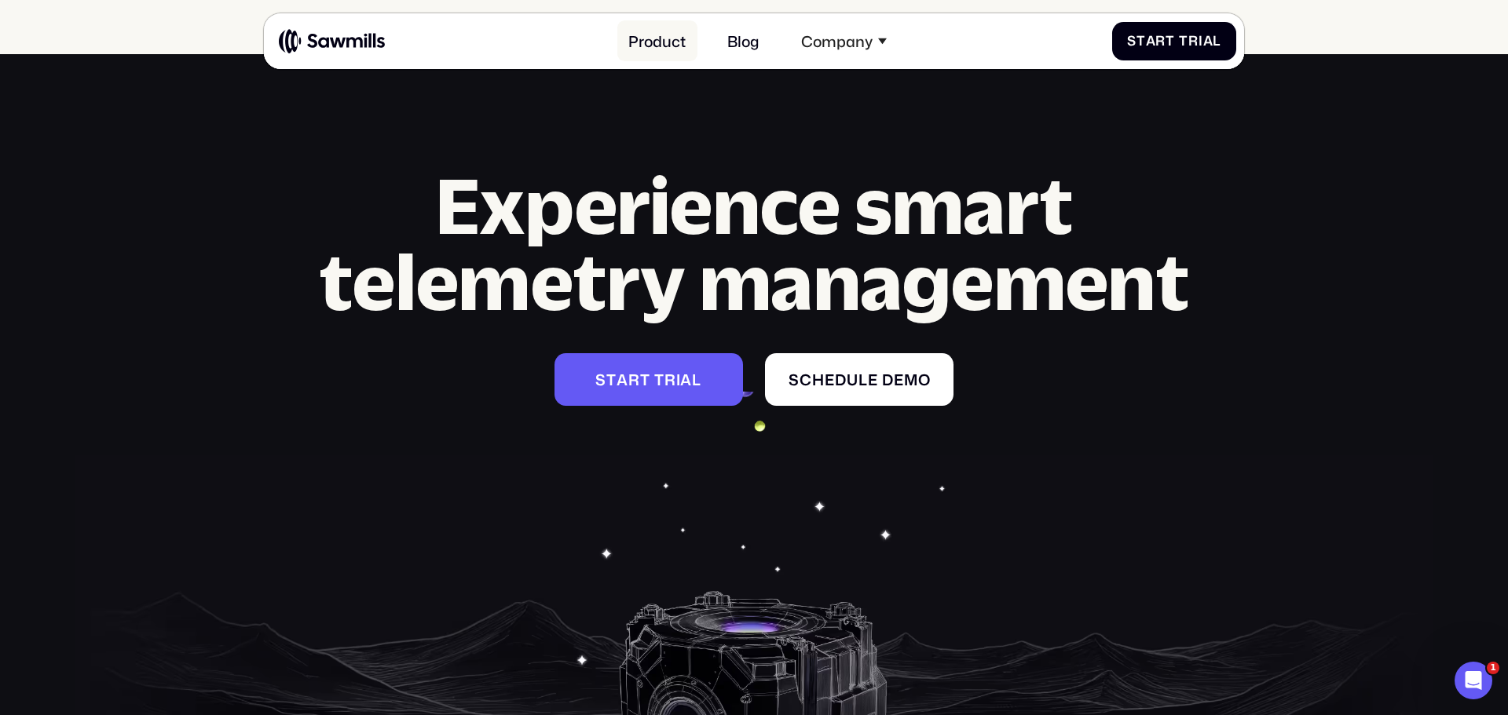
scroll to position [7717, 0]
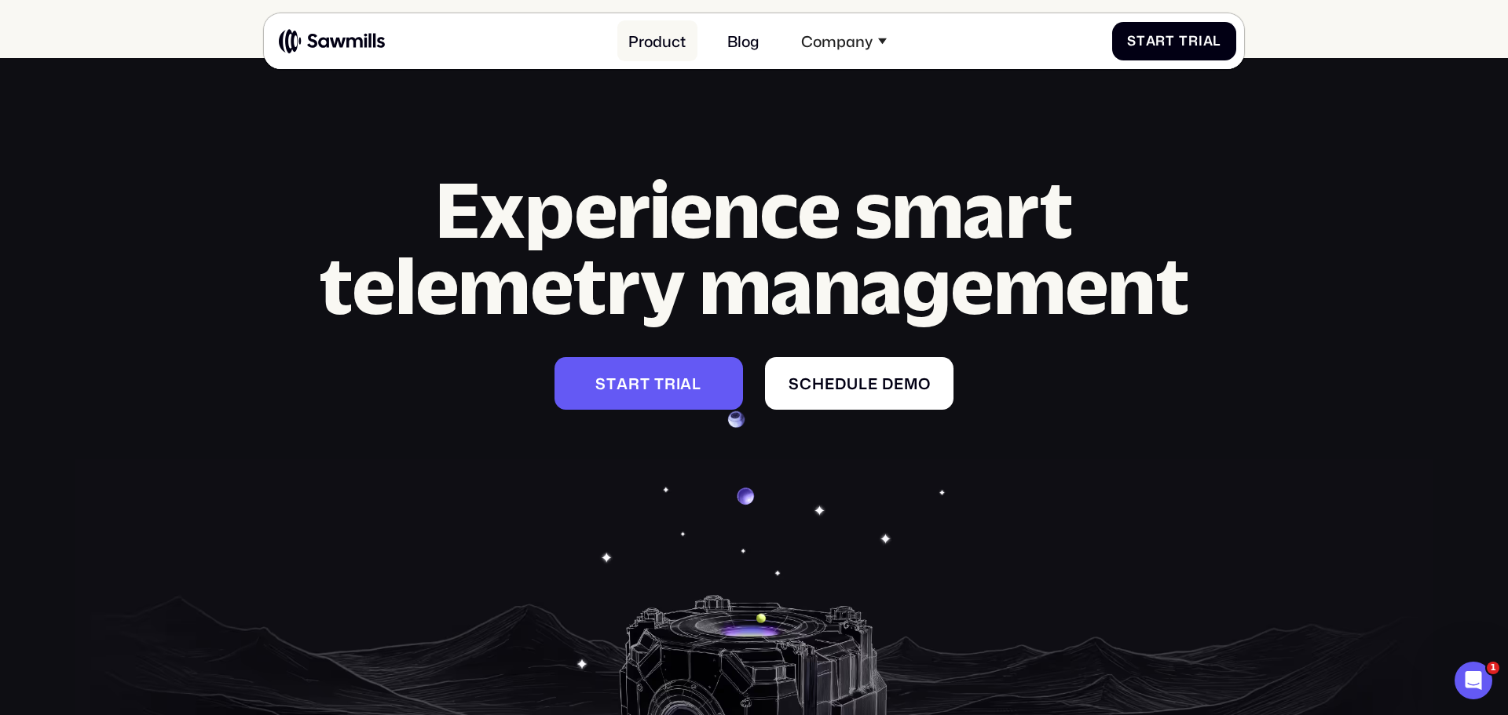
click at [677, 38] on link "Product" at bounding box center [657, 40] width 80 height 41
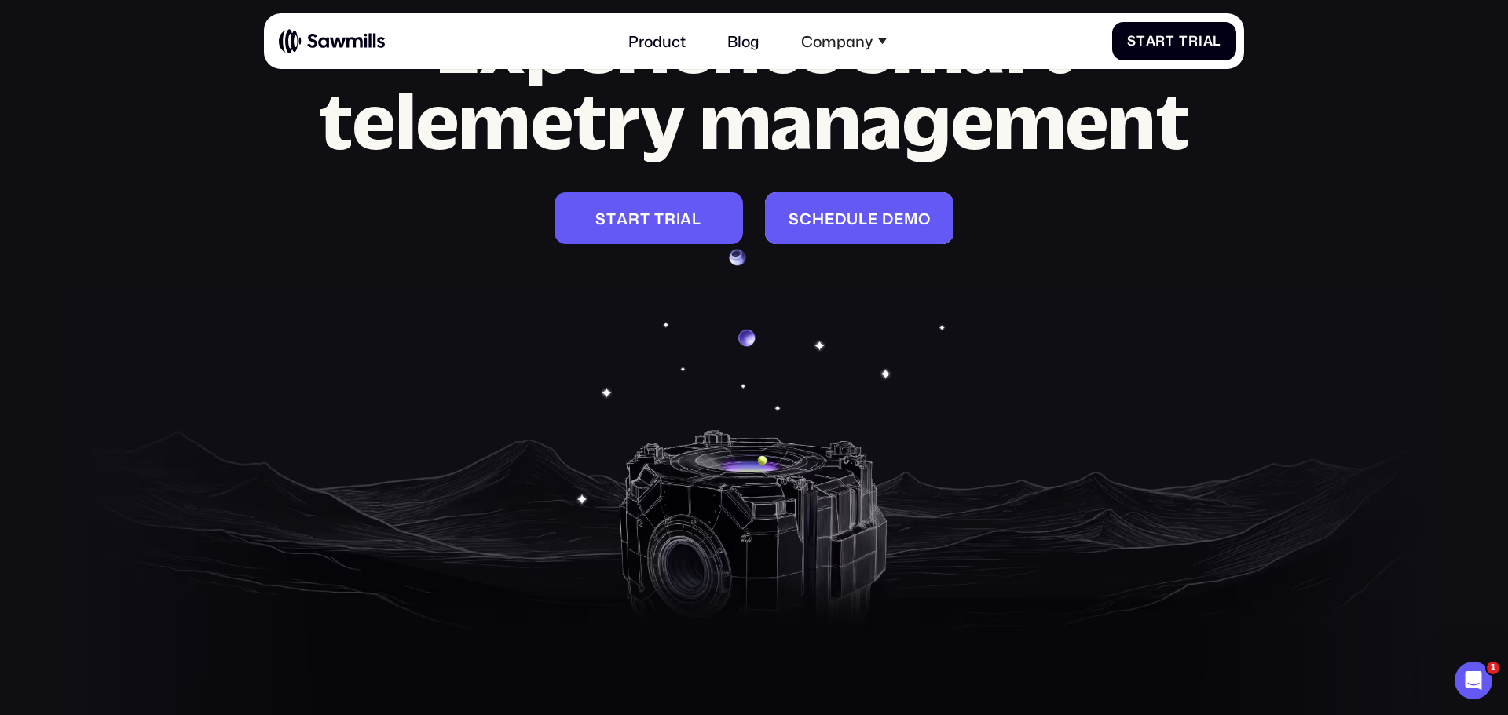
scroll to position [7031, 0]
